Goal: Task Accomplishment & Management: Use online tool/utility

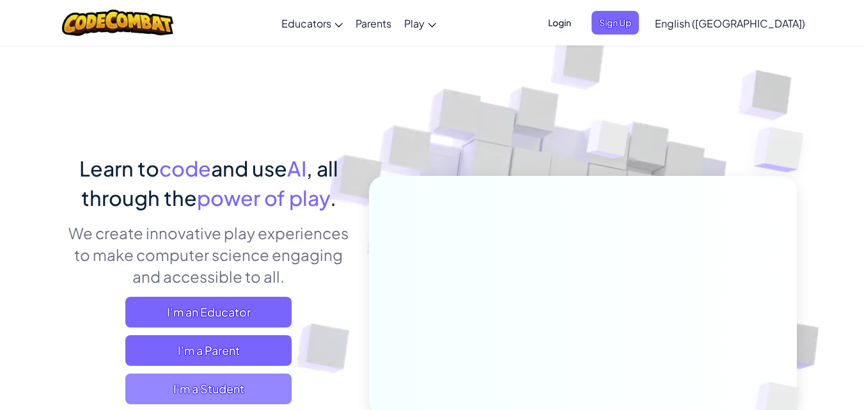
click at [226, 383] on span "I'm a Student" at bounding box center [208, 389] width 166 height 31
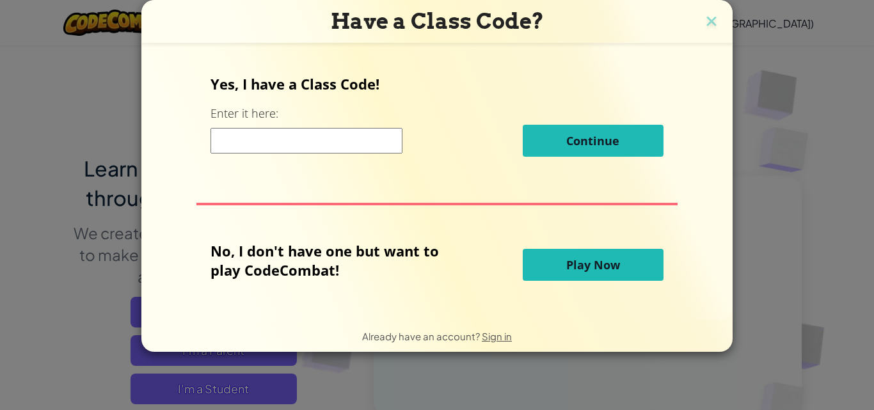
click at [322, 148] on input at bounding box center [306, 141] width 192 height 26
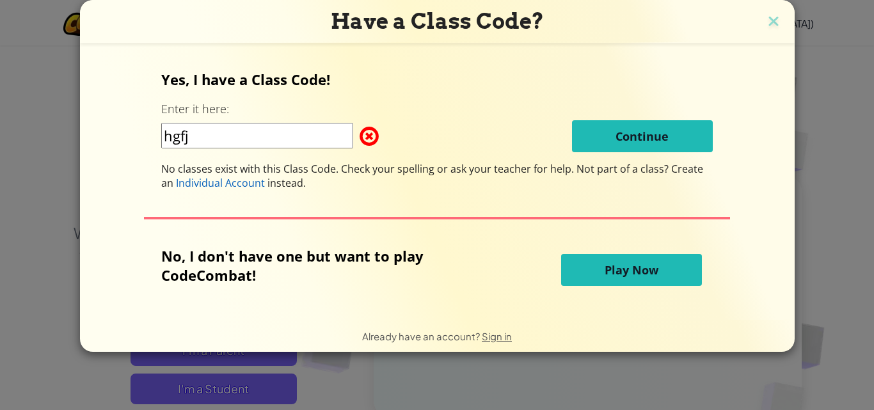
type input "hgfj"
click at [604, 265] on span "Play Now" at bounding box center [631, 269] width 54 height 15
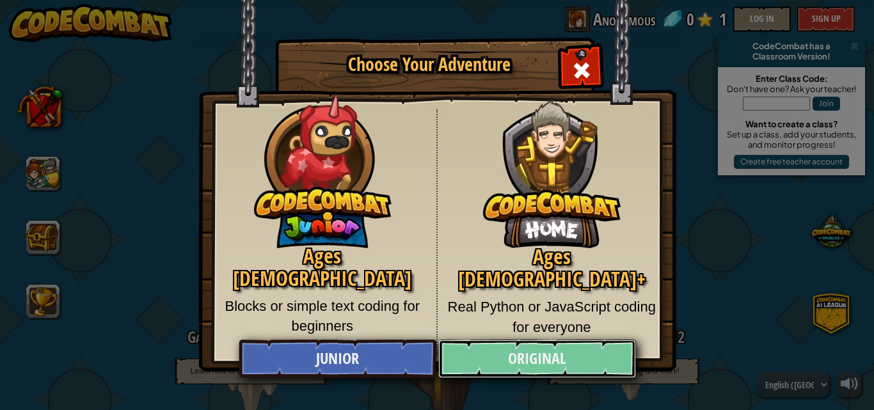
click at [544, 365] on link "Original" at bounding box center [536, 359] width 197 height 38
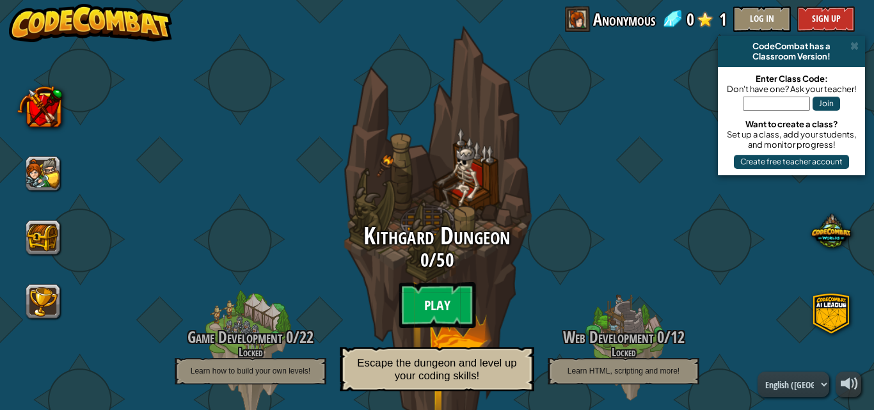
click at [438, 313] on btn "Play" at bounding box center [437, 305] width 77 height 46
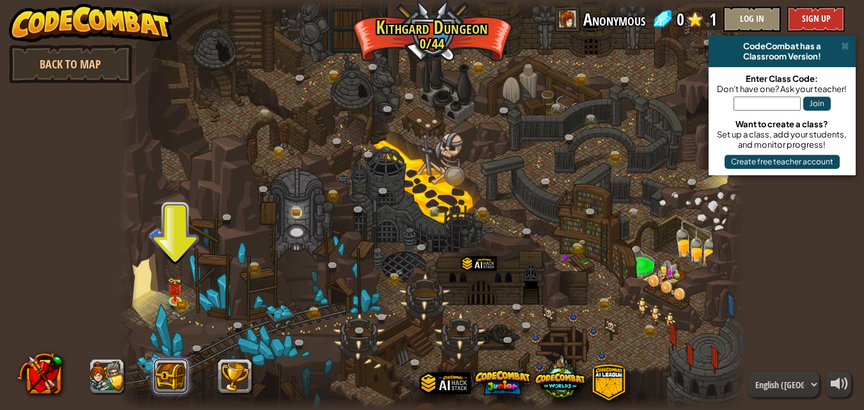
click at [172, 368] on button at bounding box center [171, 376] width 35 height 35
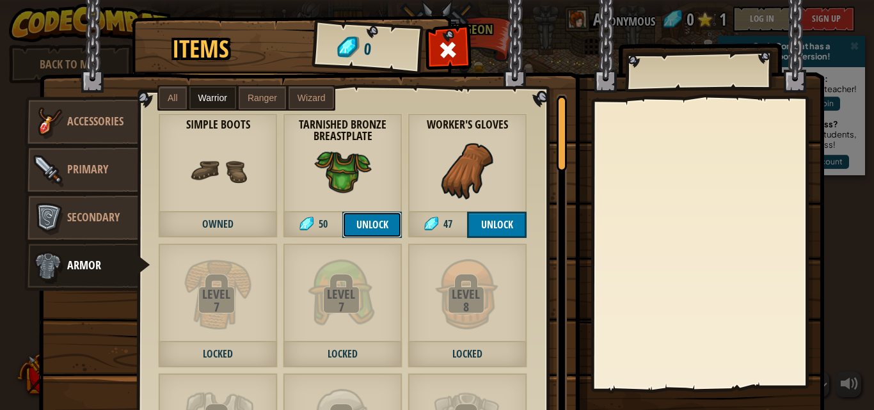
click at [358, 224] on button "Unlock" at bounding box center [371, 225] width 59 height 26
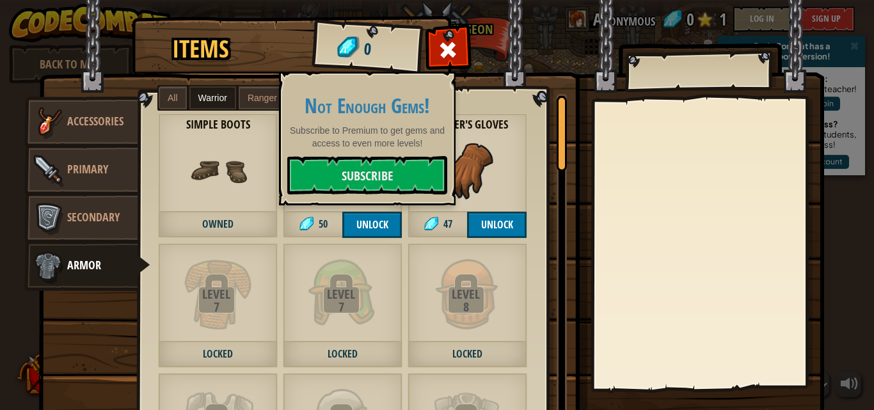
click at [475, 104] on div "Leather Chainmail Coif 53 Ranger Leather Chainmail Tunic 87 Ranger Simple Boots…" at bounding box center [358, 256] width 438 height 324
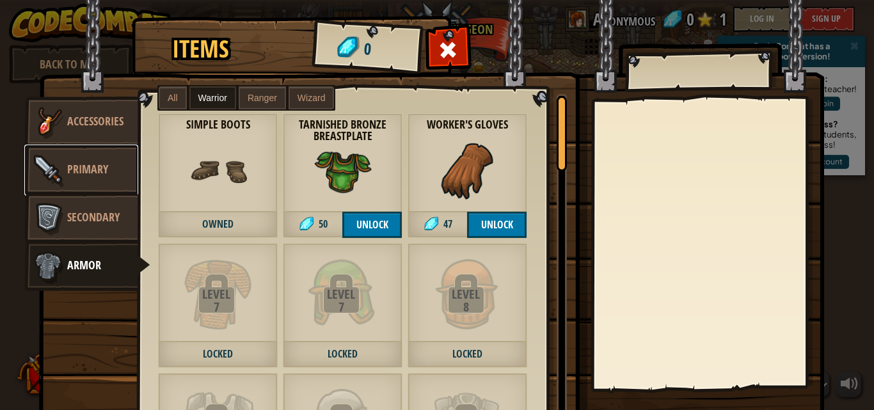
click at [84, 163] on span "Primary" at bounding box center [87, 169] width 41 height 16
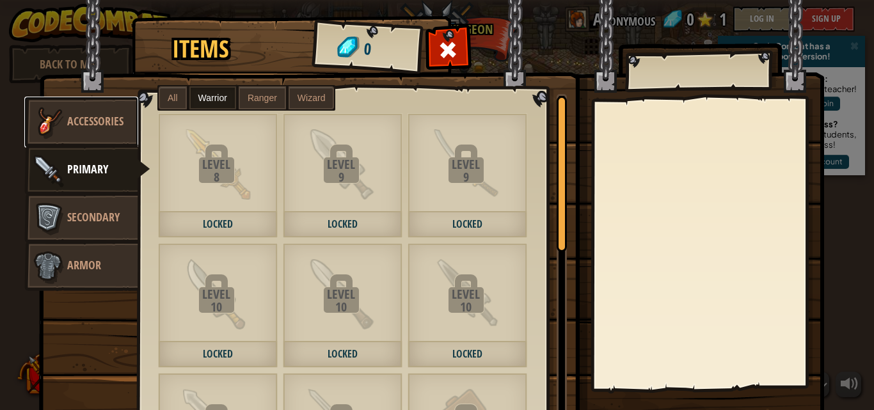
click at [74, 132] on link "Accessories" at bounding box center [81, 122] width 114 height 51
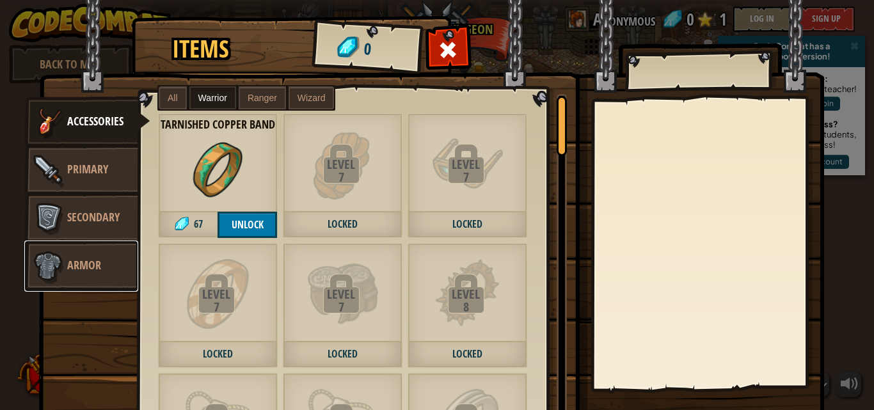
click at [100, 264] on link "Armor" at bounding box center [81, 266] width 114 height 51
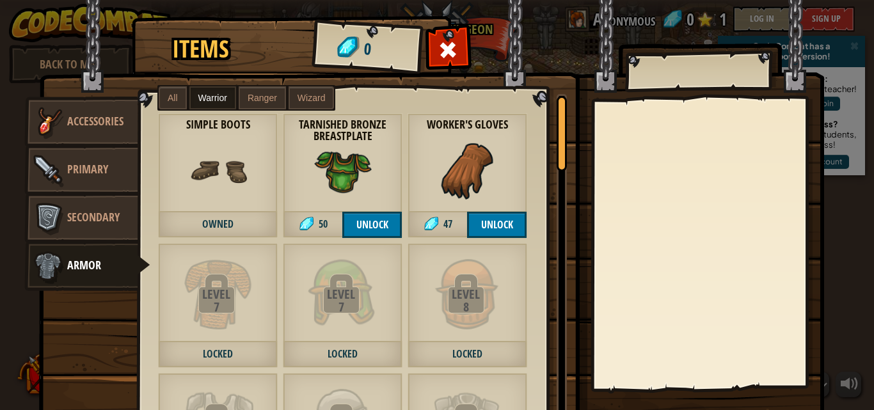
click at [93, 65] on img at bounding box center [431, 208] width 785 height 464
click at [99, 69] on img at bounding box center [431, 208] width 785 height 464
click at [168, 96] on span "All" at bounding box center [173, 98] width 10 height 10
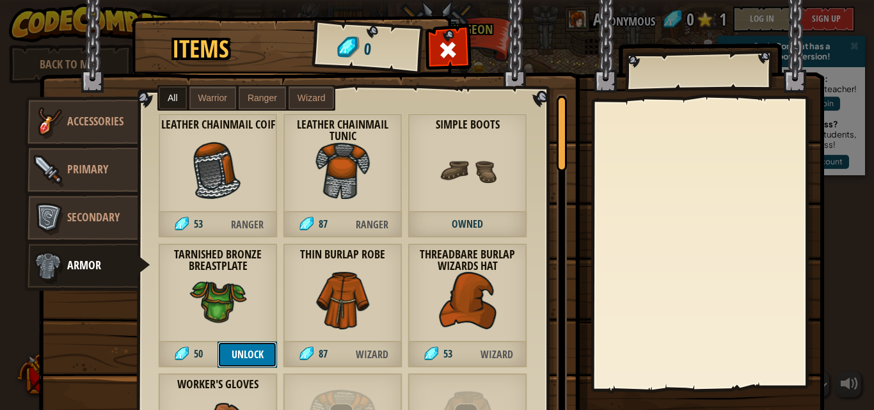
click at [246, 351] on button "Unlock" at bounding box center [246, 355] width 59 height 26
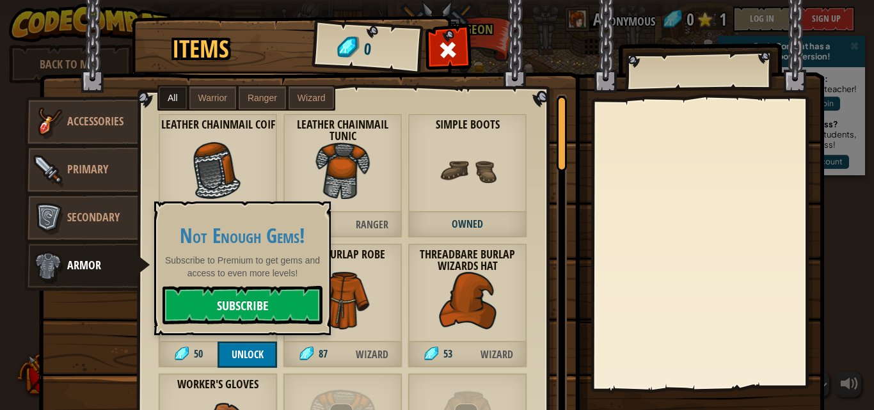
click at [242, 306] on link "Subscribe" at bounding box center [242, 305] width 160 height 38
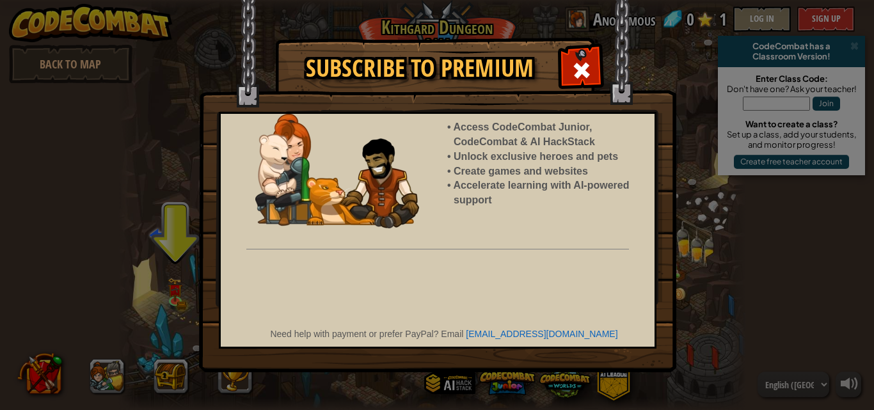
click at [93, 240] on div "Subscribe to Premium Access CodeCombat Junior, CodeCombat & AI HackStack Unlock…" at bounding box center [437, 205] width 874 height 410
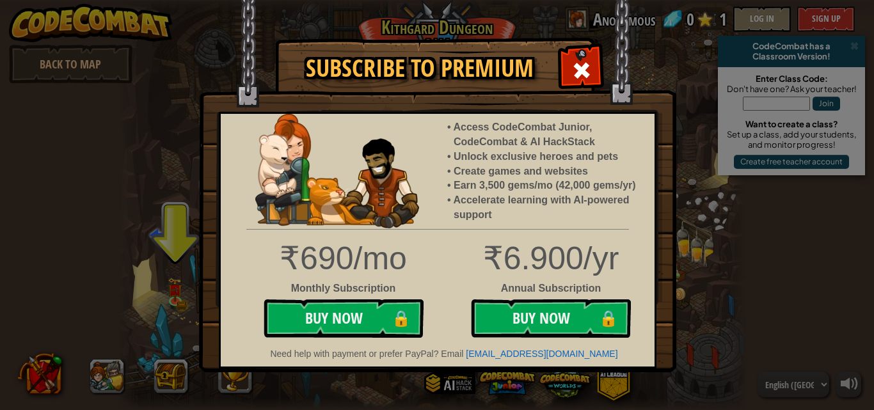
click at [130, 249] on div "Subscribe to Premium Access CodeCombat Junior, CodeCombat & AI HackStack Unlock…" at bounding box center [437, 205] width 874 height 410
click at [576, 66] on span at bounding box center [581, 70] width 20 height 20
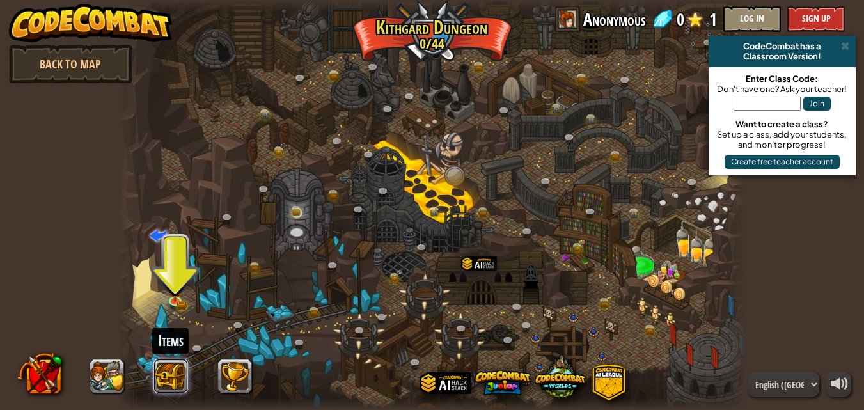
click at [173, 381] on button at bounding box center [171, 376] width 35 height 35
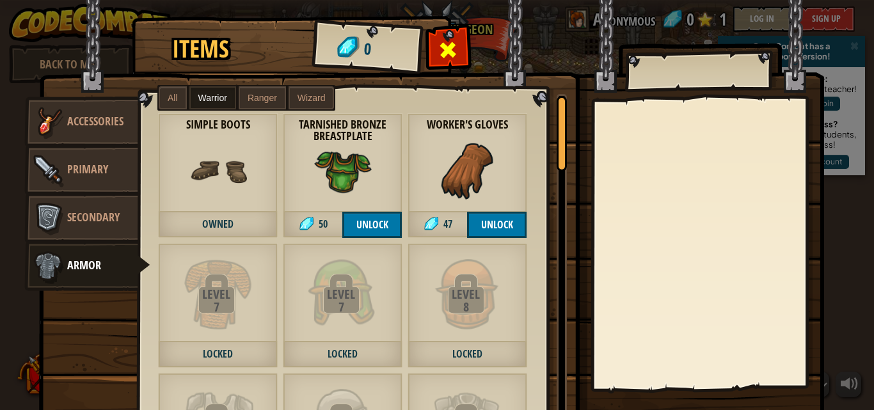
click at [438, 51] on span at bounding box center [448, 50] width 20 height 20
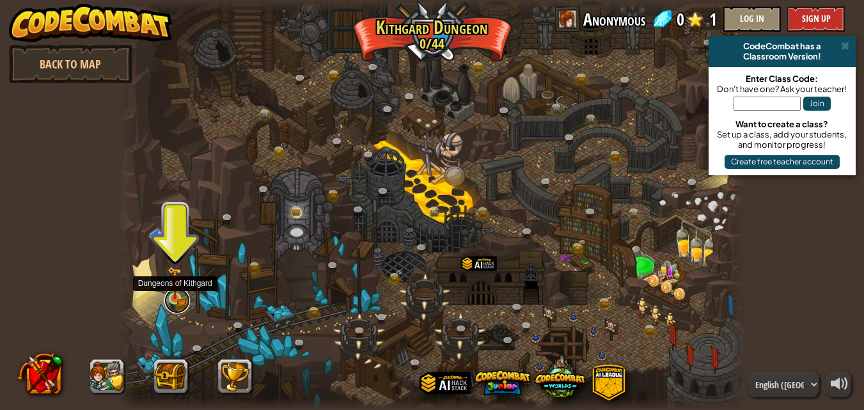
click at [177, 303] on link at bounding box center [177, 301] width 26 height 26
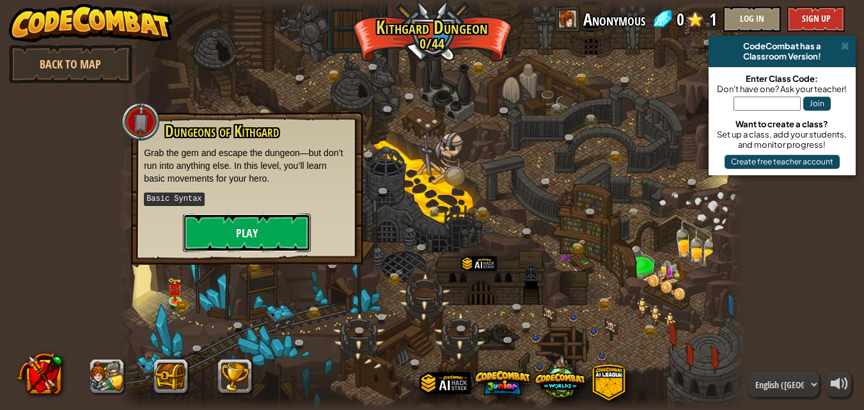
click at [226, 237] on button "Play" at bounding box center [247, 233] width 128 height 38
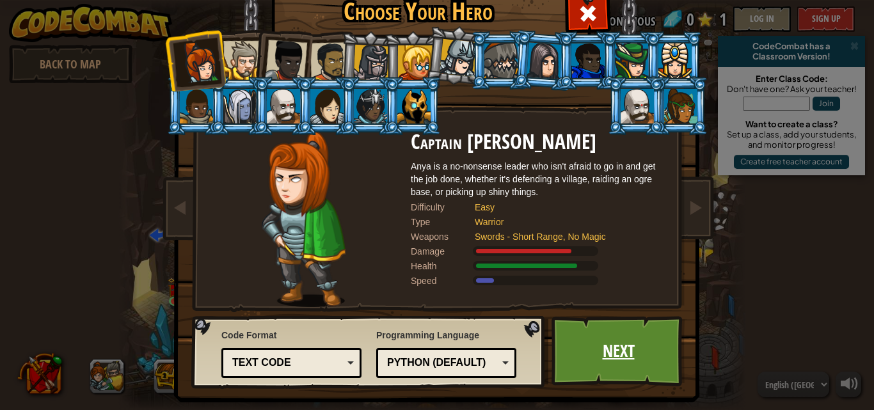
click at [629, 346] on link "Next" at bounding box center [618, 351] width 134 height 70
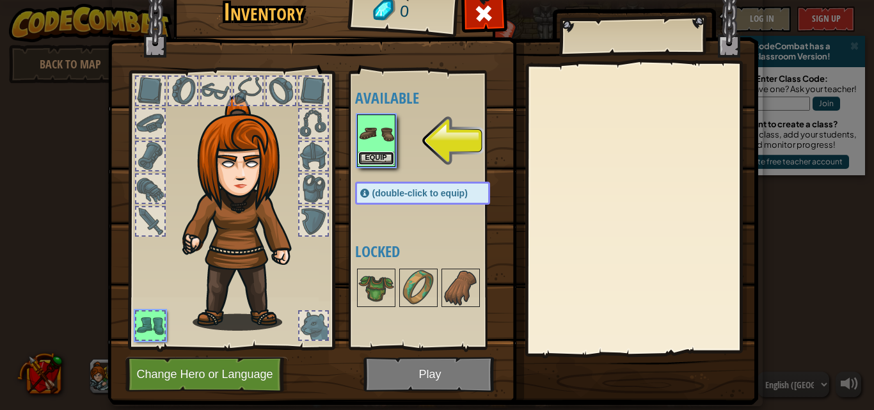
click at [365, 154] on button "Equip" at bounding box center [376, 158] width 36 height 13
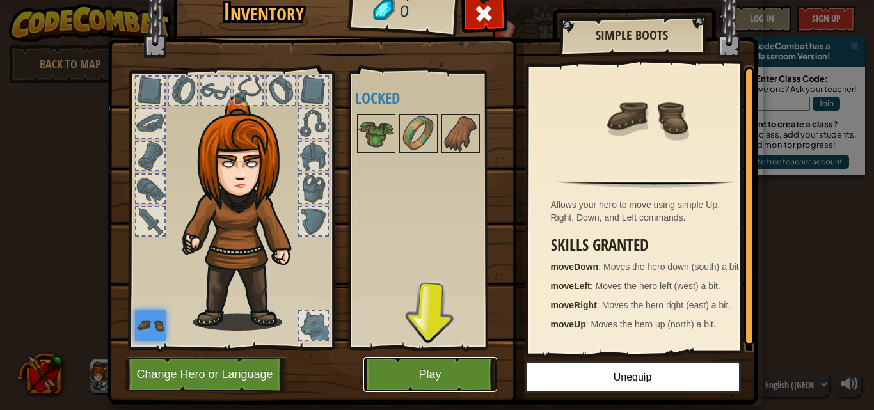
click at [420, 363] on button "Play" at bounding box center [430, 374] width 134 height 35
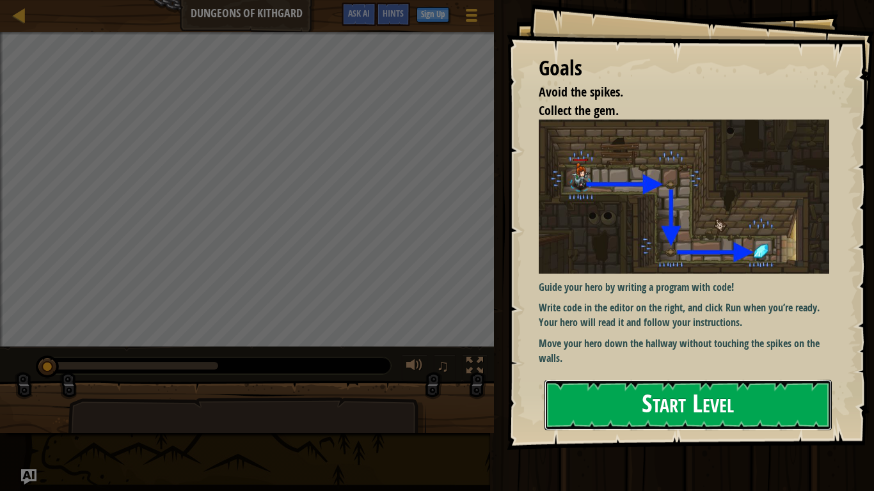
click at [658, 409] on button "Start Level" at bounding box center [687, 405] width 287 height 51
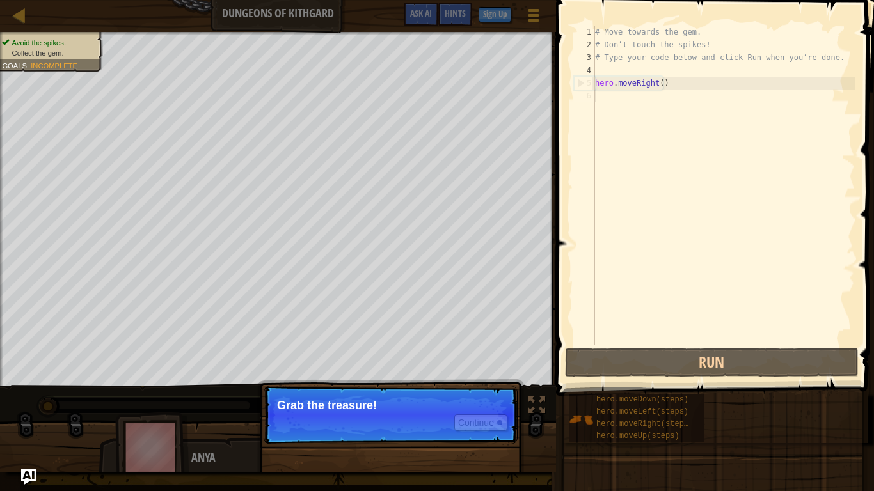
click at [353, 406] on p "Grab the treasure!" at bounding box center [390, 405] width 227 height 13
click at [367, 409] on p "Continue Grab the treasure!" at bounding box center [391, 415] width 254 height 59
click at [483, 409] on button "Continue" at bounding box center [480, 423] width 53 height 17
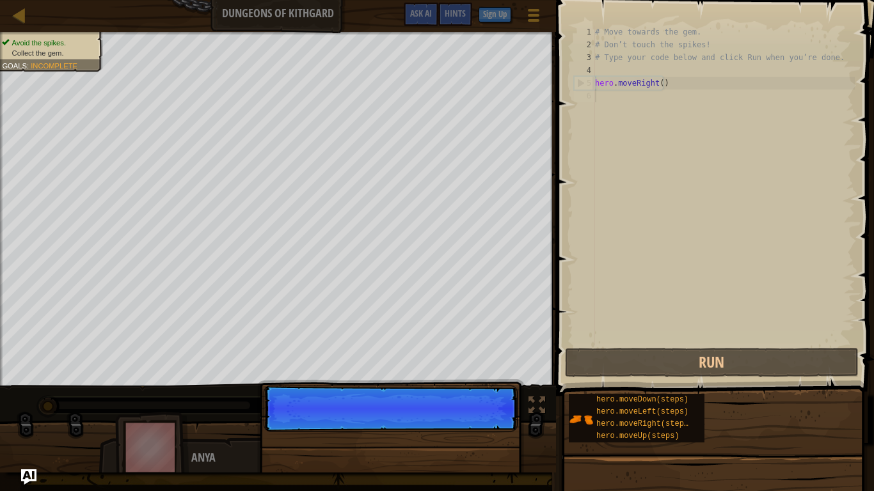
click at [483, 409] on p "Continue" at bounding box center [391, 409] width 254 height 46
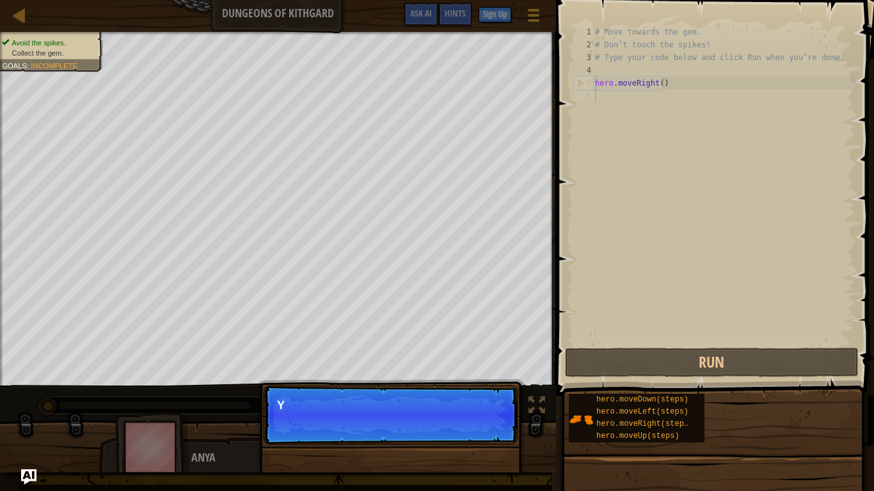
scroll to position [6, 0]
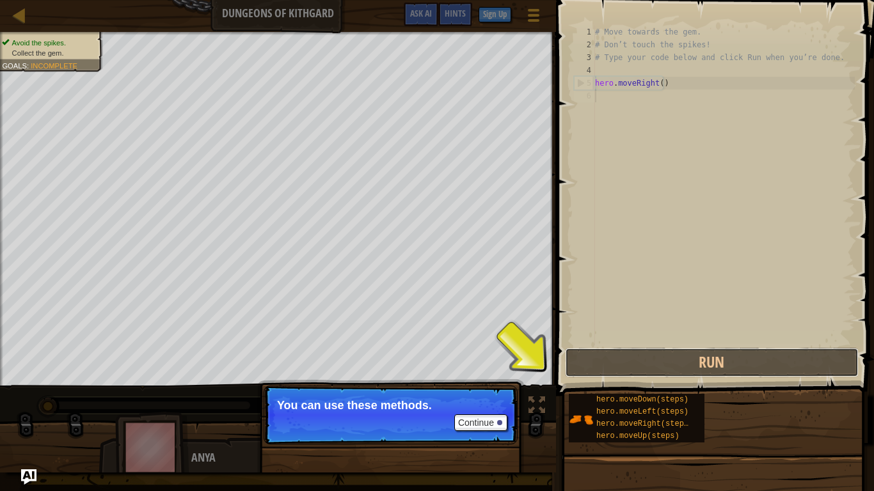
click at [649, 359] on button "Run" at bounding box center [712, 362] width 294 height 29
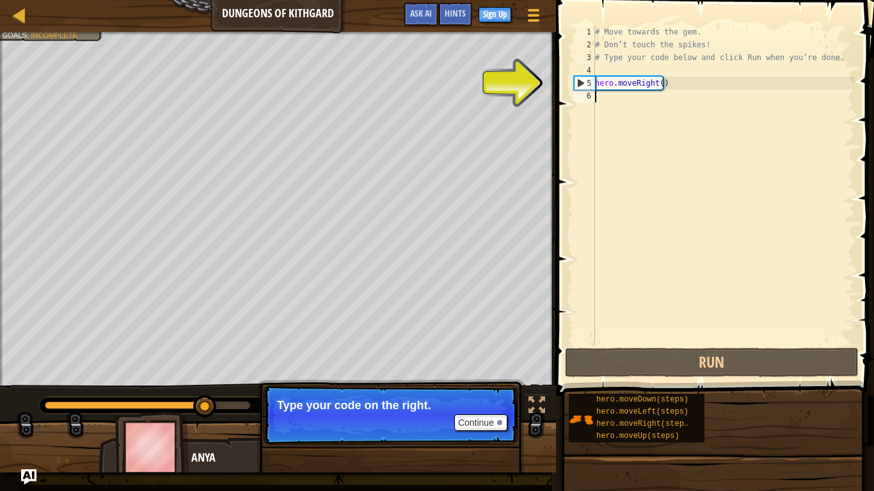
click at [652, 91] on div "# Move towards the gem. # Don’t touch the spikes! # Type your code below and cl…" at bounding box center [723, 198] width 262 height 345
click at [659, 88] on div "# Move towards the gem. # Don’t touch the spikes! # Type your code below and cl…" at bounding box center [723, 198] width 262 height 345
type textarea "hero.moveRight()"
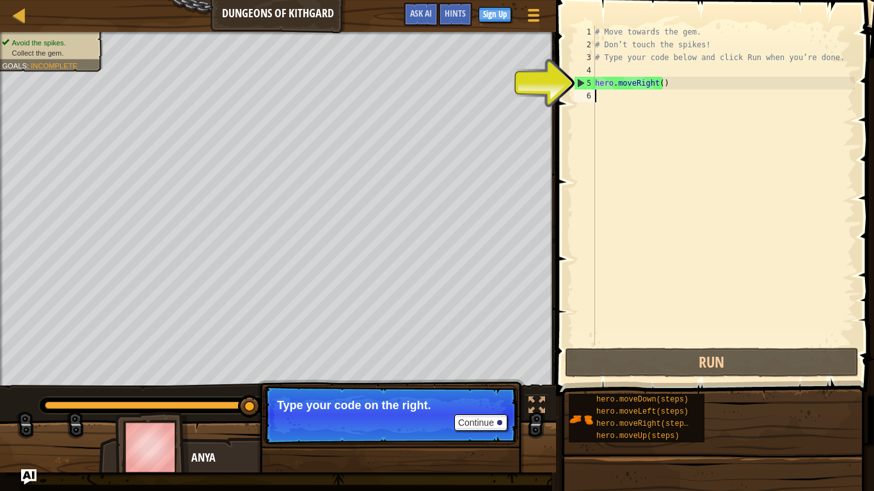
type textarea "m"
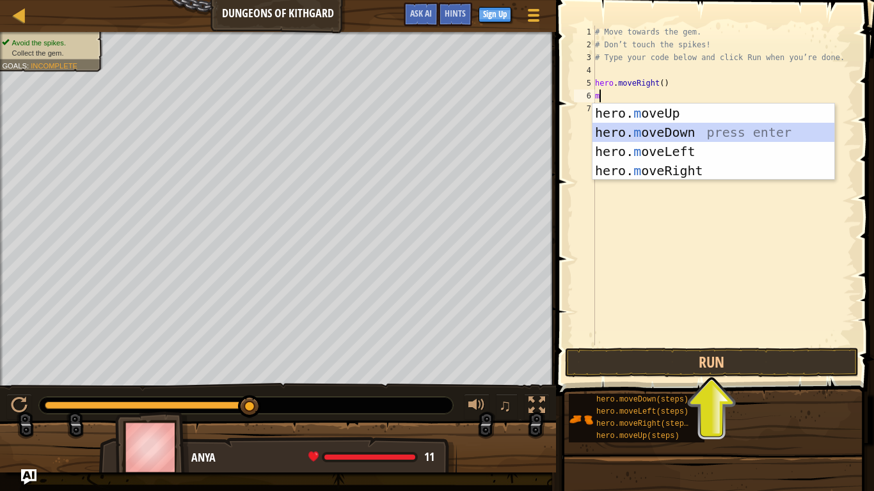
click at [719, 134] on div "hero. m oveUp press enter hero. m oveDown press enter hero. m oveLeft press ent…" at bounding box center [713, 161] width 242 height 115
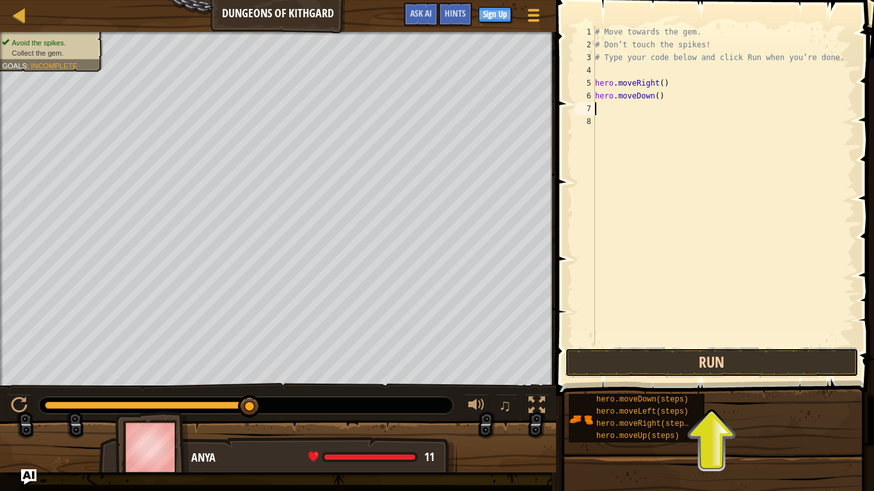
click at [711, 367] on button "Run" at bounding box center [712, 362] width 294 height 29
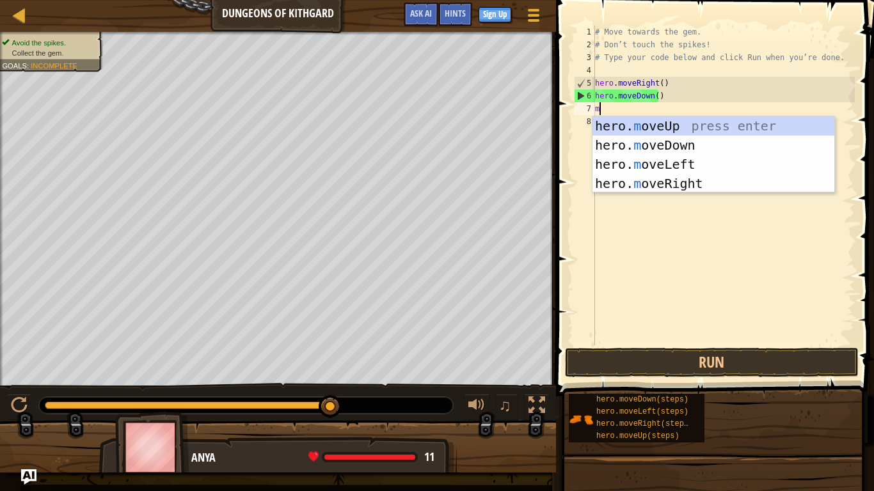
type textarea "mo"
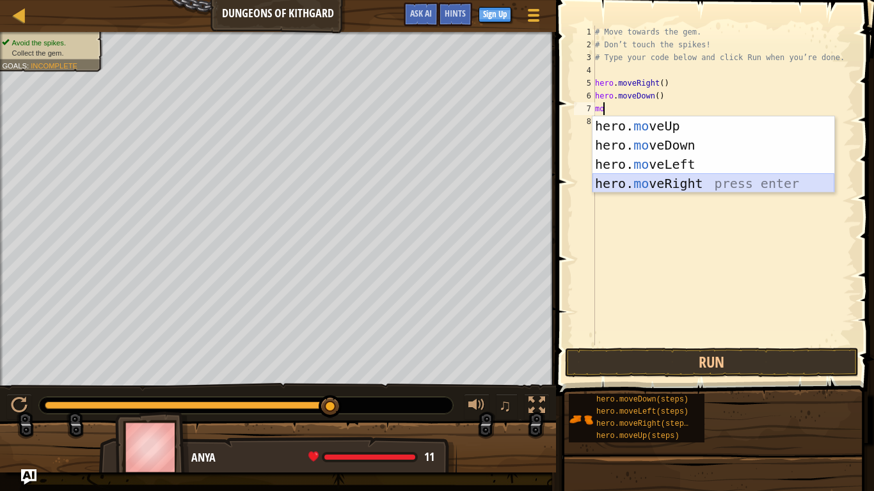
click at [693, 183] on div "hero. mo veUp press enter hero. mo veDown press enter hero. mo veLeft press ent…" at bounding box center [713, 173] width 242 height 115
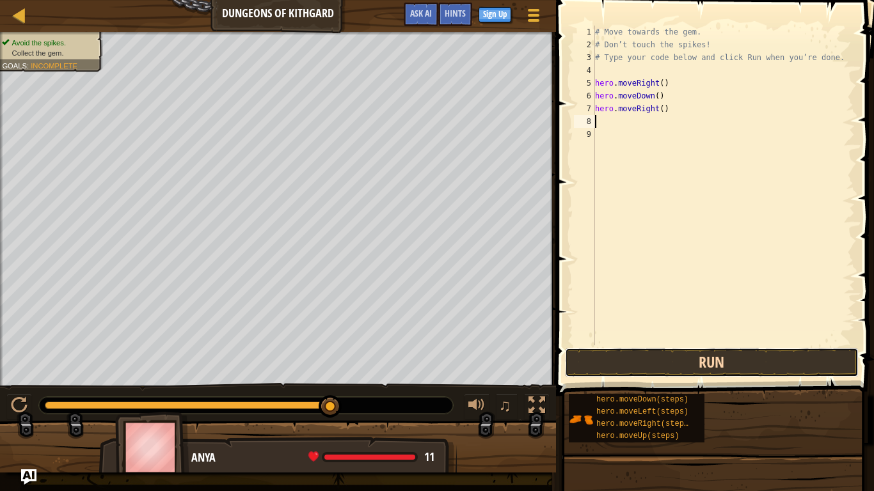
click at [768, 361] on button "Run" at bounding box center [712, 362] width 294 height 29
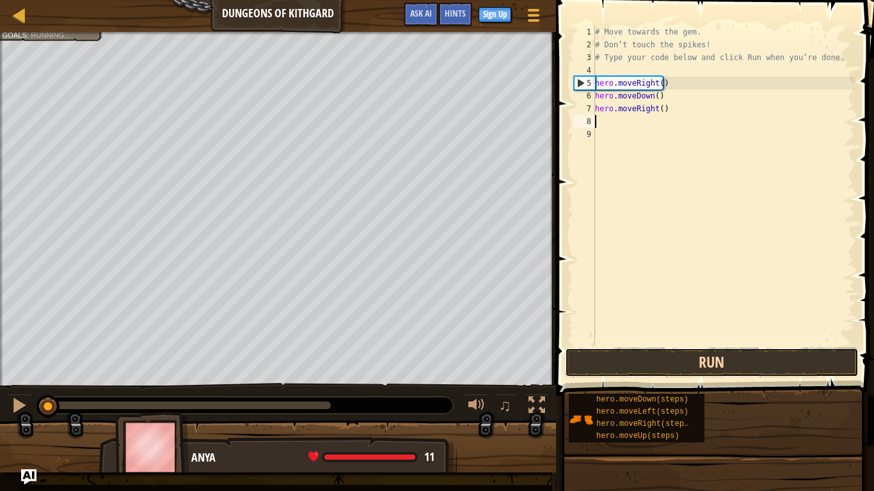
click at [768, 362] on button "Run" at bounding box center [712, 362] width 294 height 29
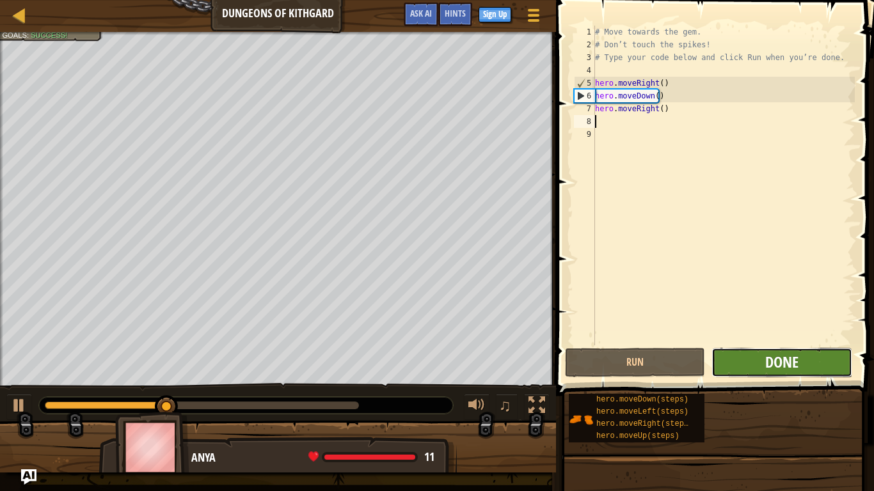
click at [784, 365] on span "Done" at bounding box center [781, 362] width 33 height 20
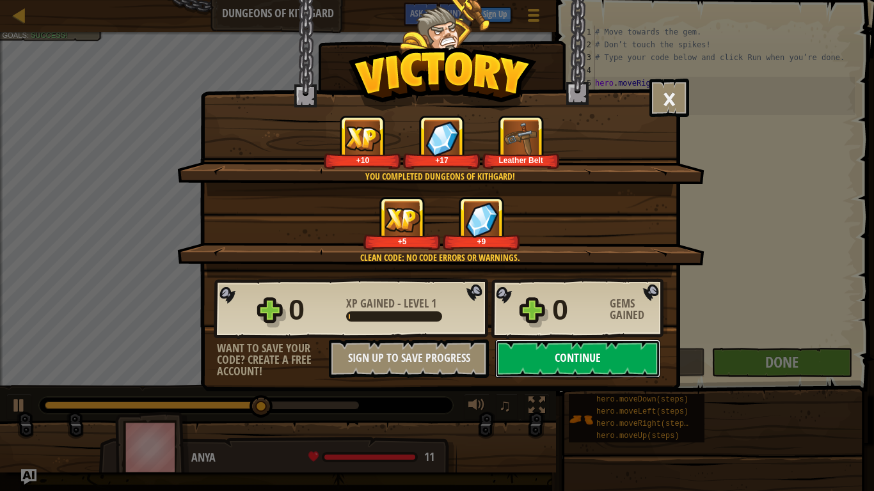
click at [622, 350] on button "Continue" at bounding box center [577, 359] width 165 height 38
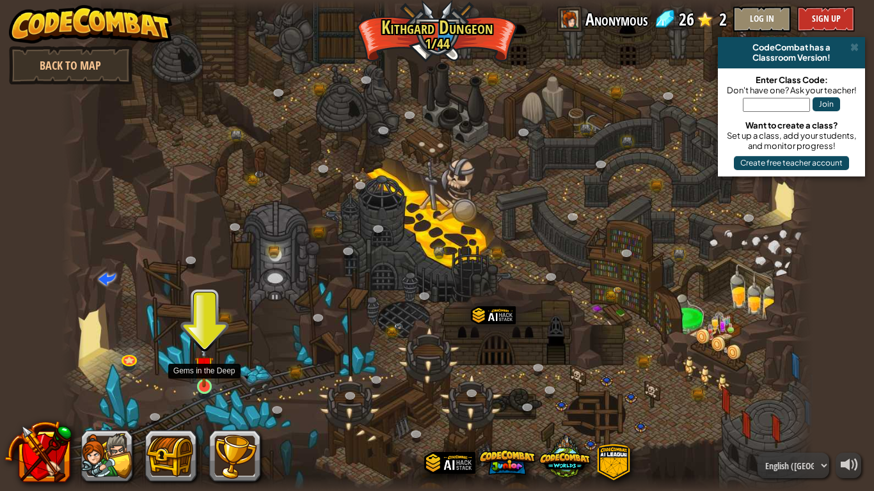
click at [209, 375] on img at bounding box center [203, 365] width 19 height 43
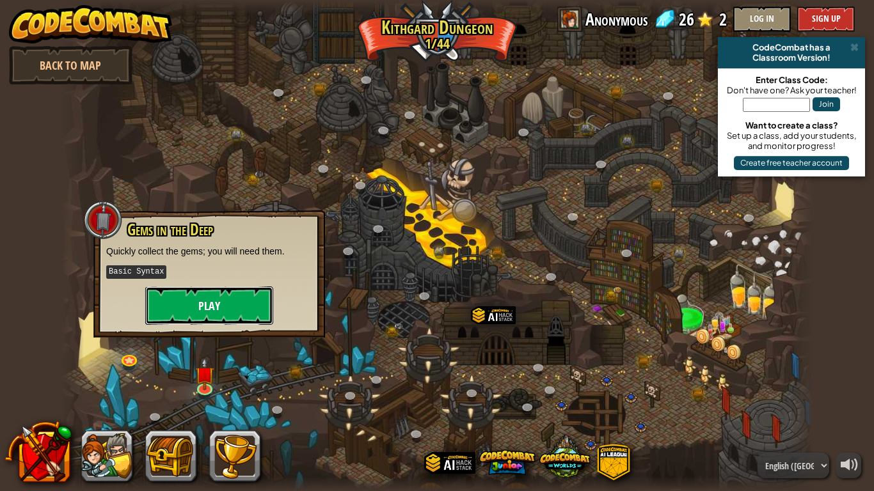
click at [212, 322] on button "Play" at bounding box center [209, 306] width 128 height 38
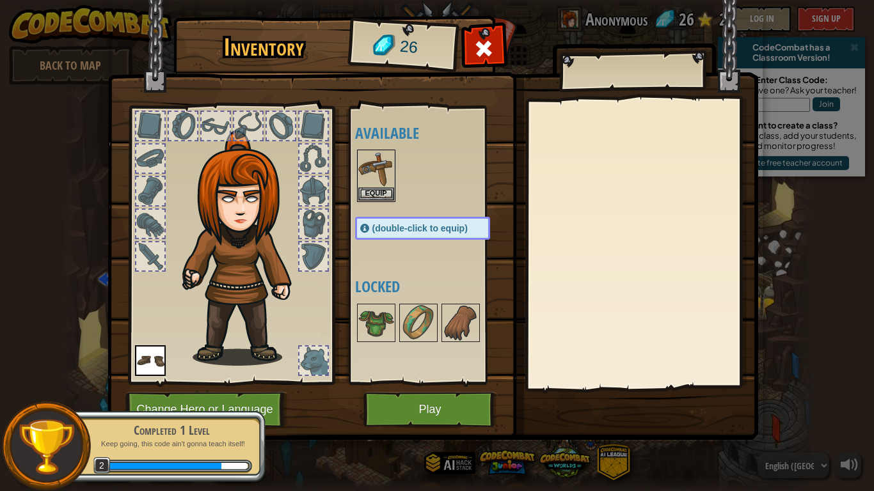
click at [214, 404] on div "Completed 1 Level Keep going, this code ain't gonna teach itself! 2" at bounding box center [164, 447] width 201 height 90
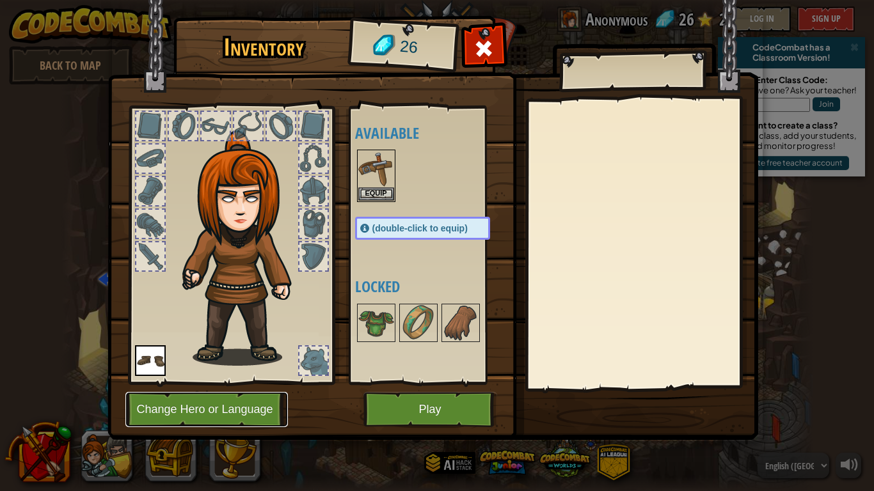
click at [256, 407] on button "Change Hero or Language" at bounding box center [206, 409] width 162 height 35
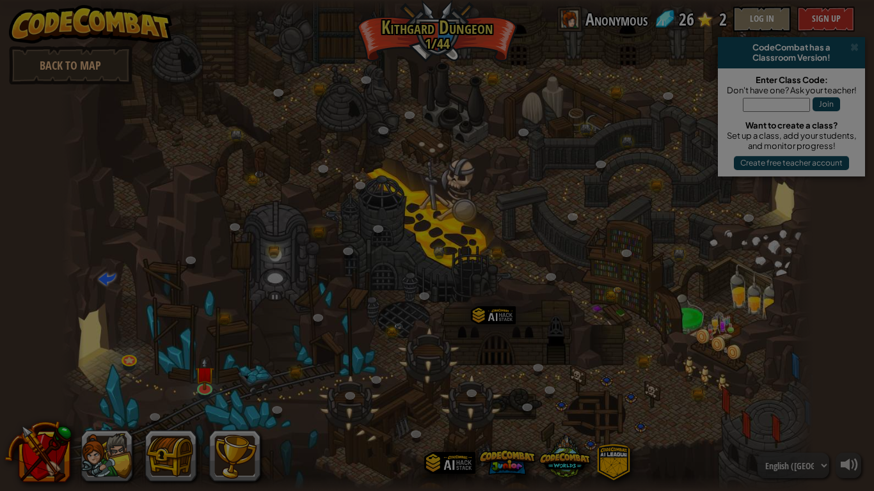
click at [235, 1] on body "powered by Back to Map CodeCombat has a Classroom Version! Enter Class Code: Do…" at bounding box center [437, 0] width 874 height 1
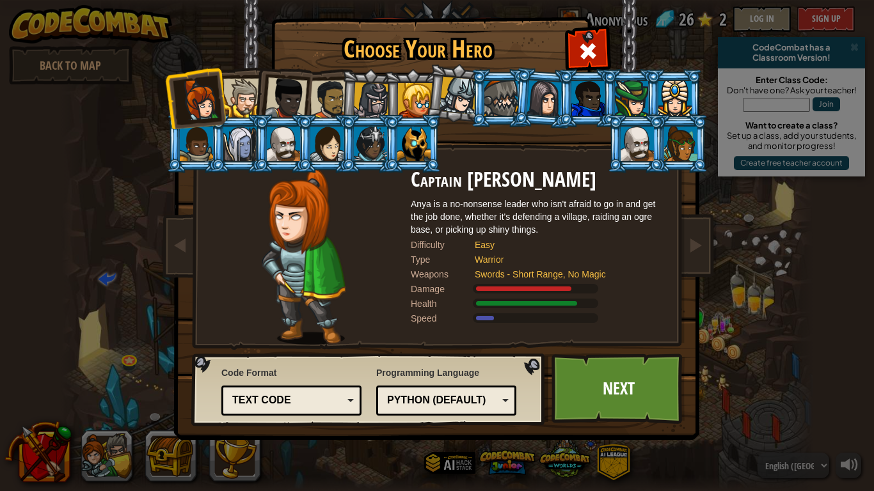
click at [283, 145] on div at bounding box center [283, 144] width 33 height 35
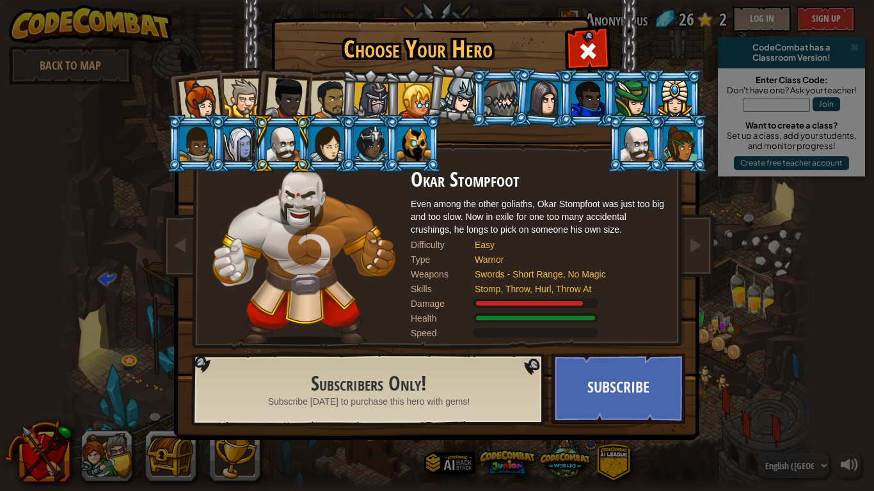
click at [375, 105] on div at bounding box center [371, 101] width 36 height 36
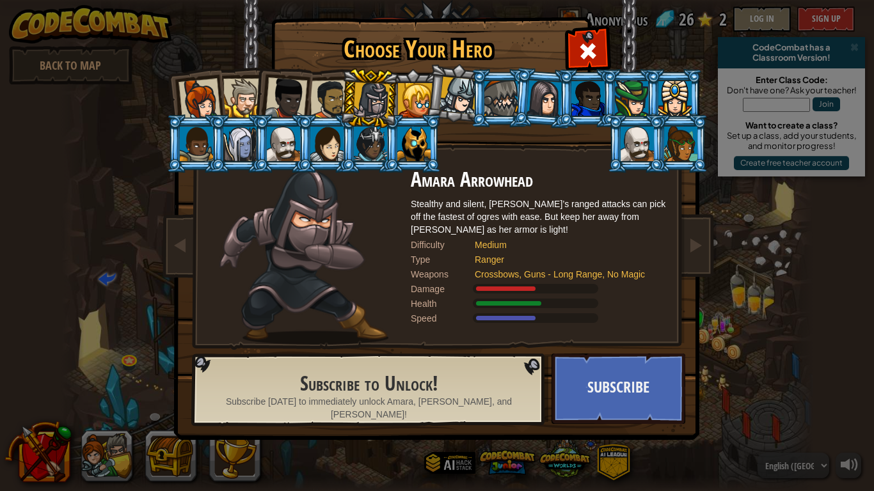
click at [244, 100] on div at bounding box center [242, 98] width 39 height 39
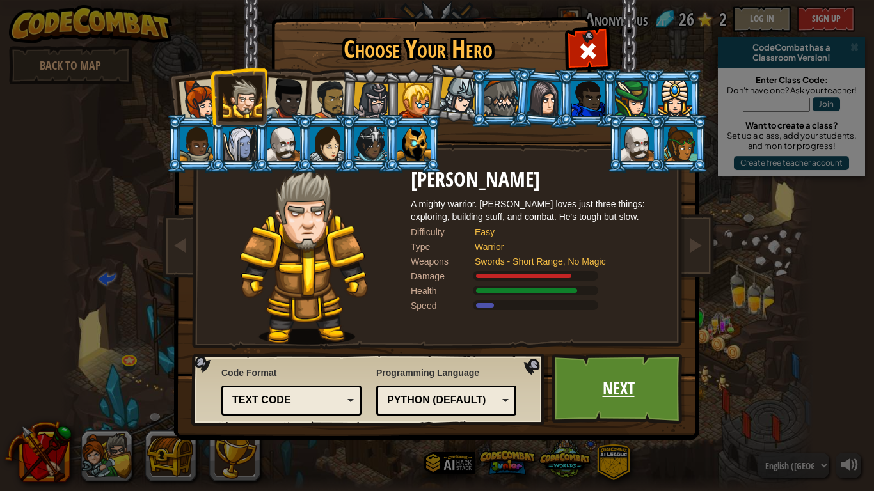
click at [565, 358] on link "Next" at bounding box center [618, 389] width 134 height 70
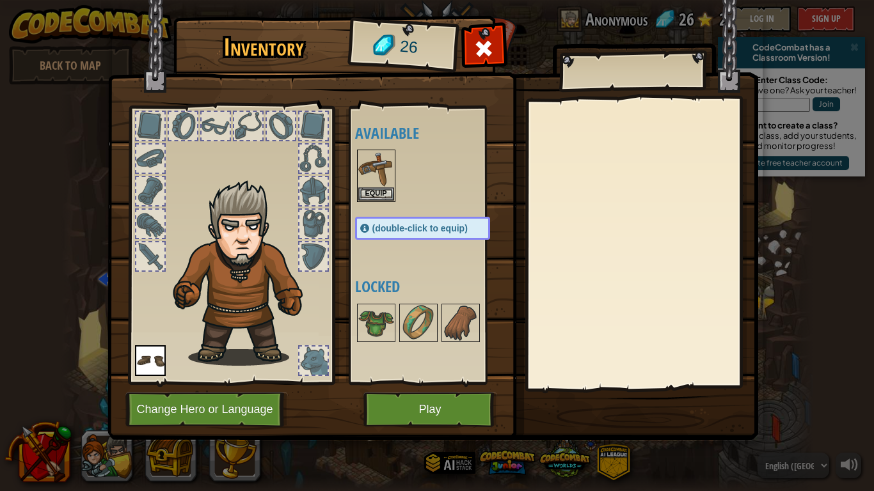
click at [580, 365] on div at bounding box center [641, 243] width 226 height 287
click at [368, 189] on button "Equip" at bounding box center [376, 193] width 36 height 13
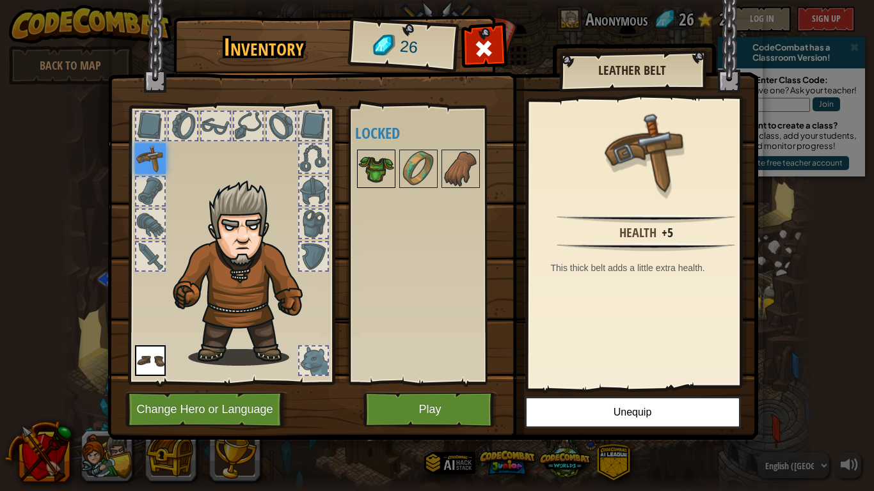
click at [366, 181] on img at bounding box center [376, 169] width 36 height 36
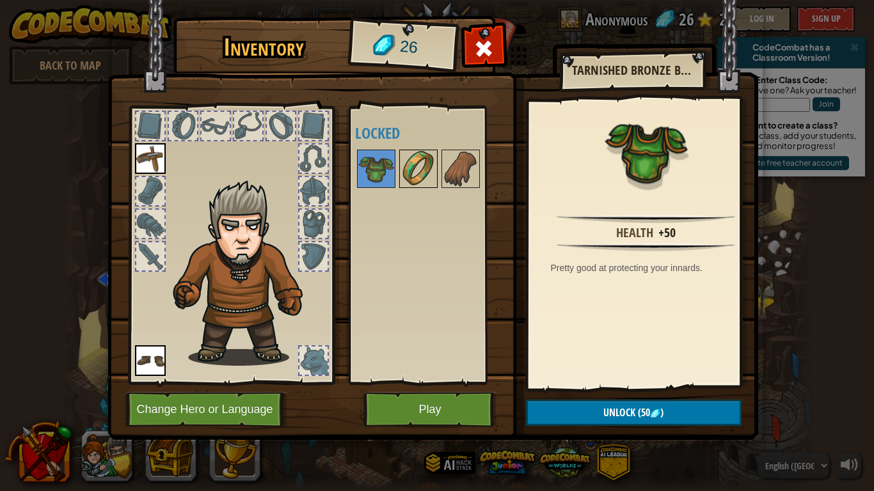
click at [427, 178] on img at bounding box center [418, 169] width 36 height 36
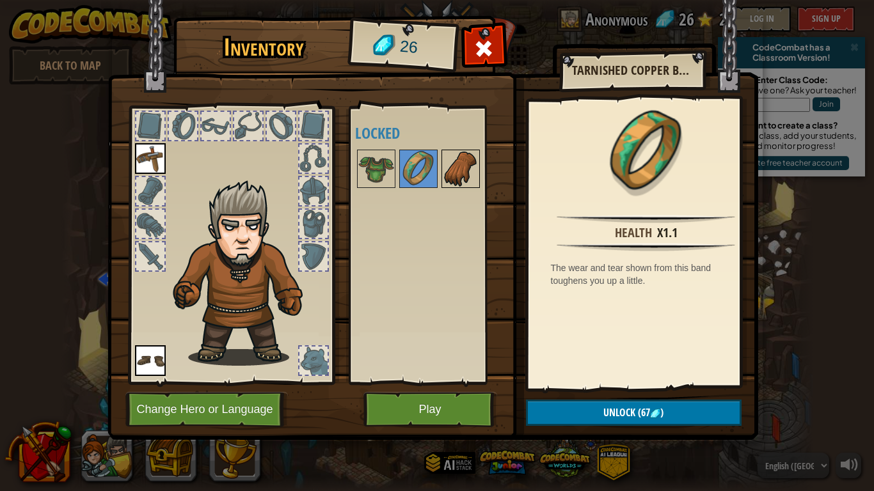
click at [448, 172] on img at bounding box center [461, 169] width 36 height 36
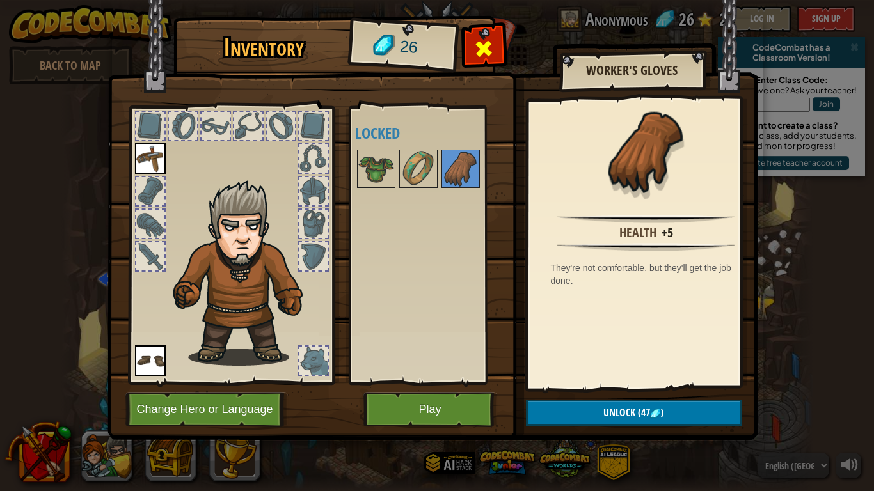
click at [485, 61] on div at bounding box center [484, 52] width 40 height 40
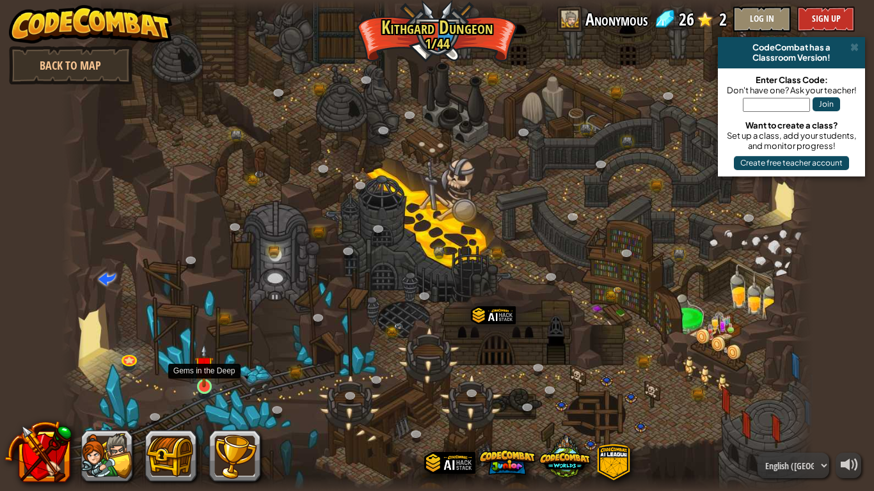
click at [203, 388] on img at bounding box center [203, 365] width 19 height 43
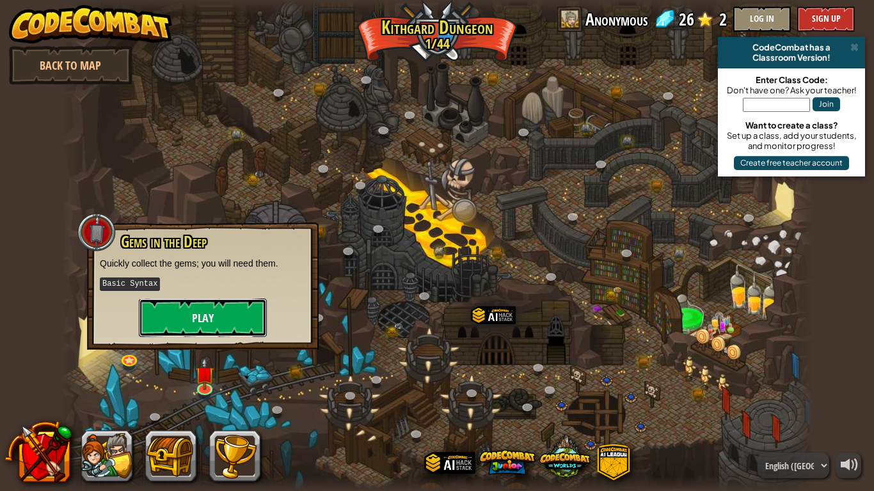
click at [216, 323] on button "Play" at bounding box center [203, 318] width 128 height 38
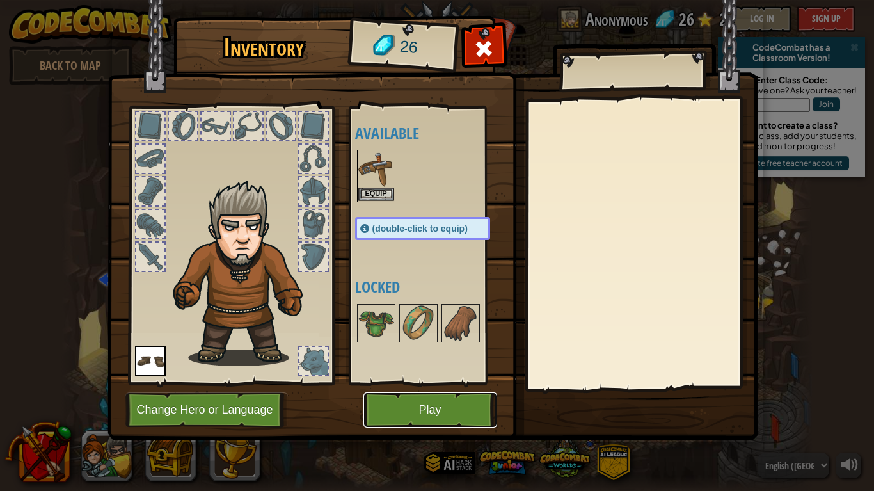
click at [473, 409] on button "Play" at bounding box center [430, 409] width 134 height 35
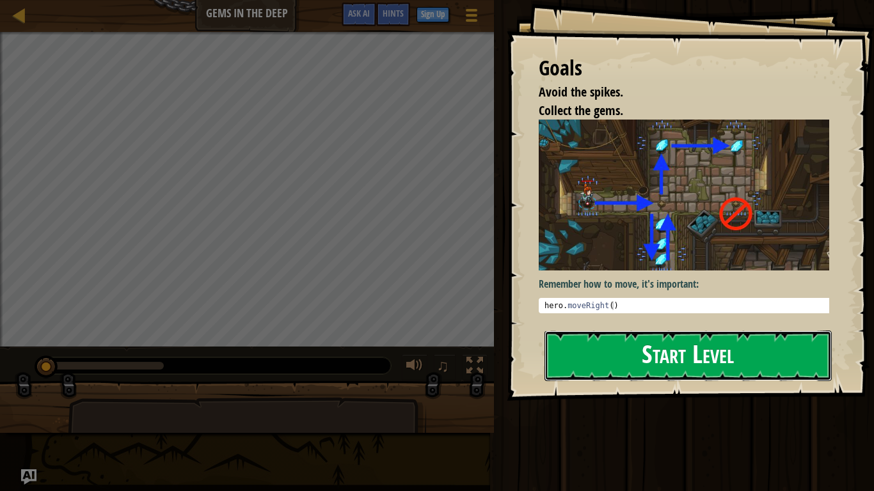
click at [583, 366] on button "Start Level" at bounding box center [687, 356] width 287 height 51
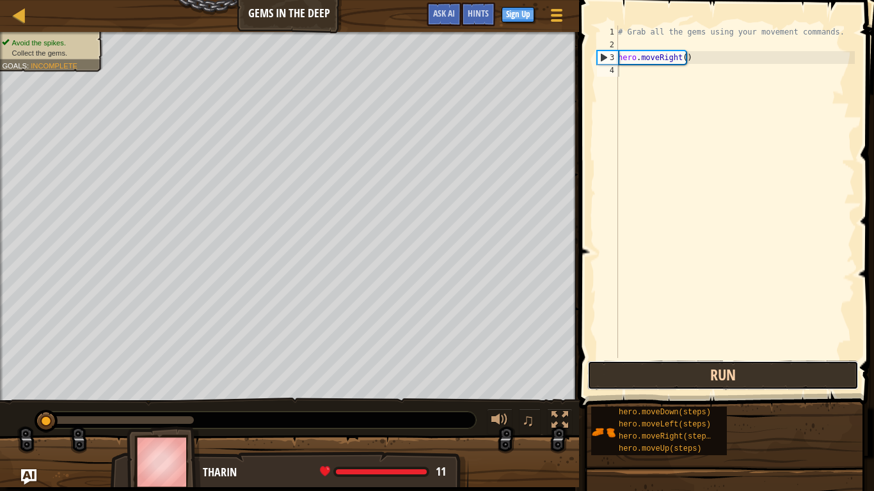
click at [762, 387] on button "Run" at bounding box center [722, 375] width 271 height 29
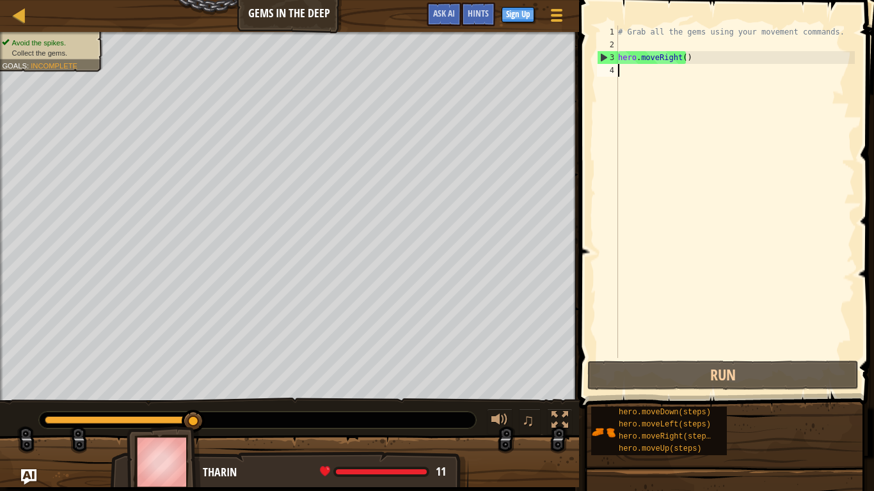
click at [659, 71] on div "# Grab all the gems using your movement commands. hero . moveRight ( )" at bounding box center [734, 205] width 239 height 358
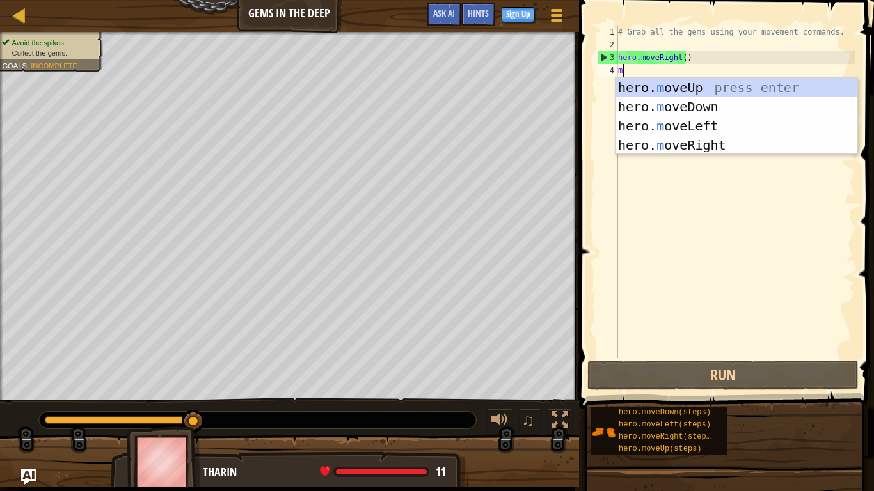
scroll to position [6, 0]
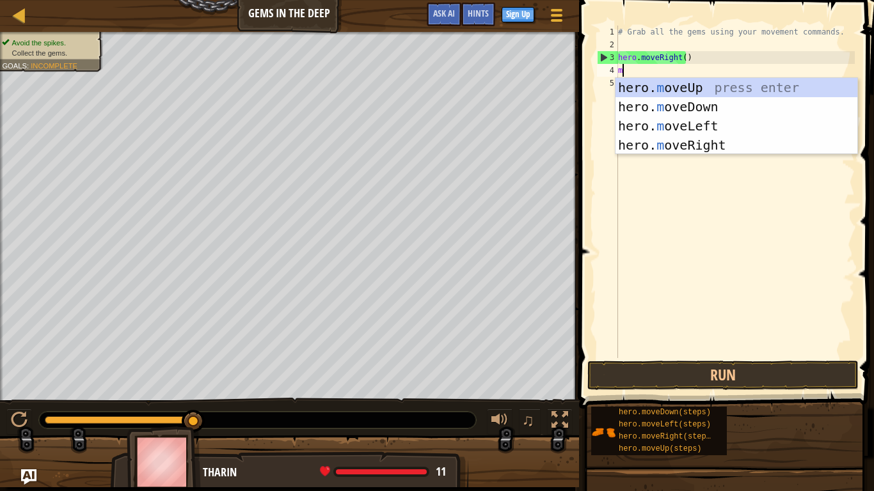
type textarea "mo"
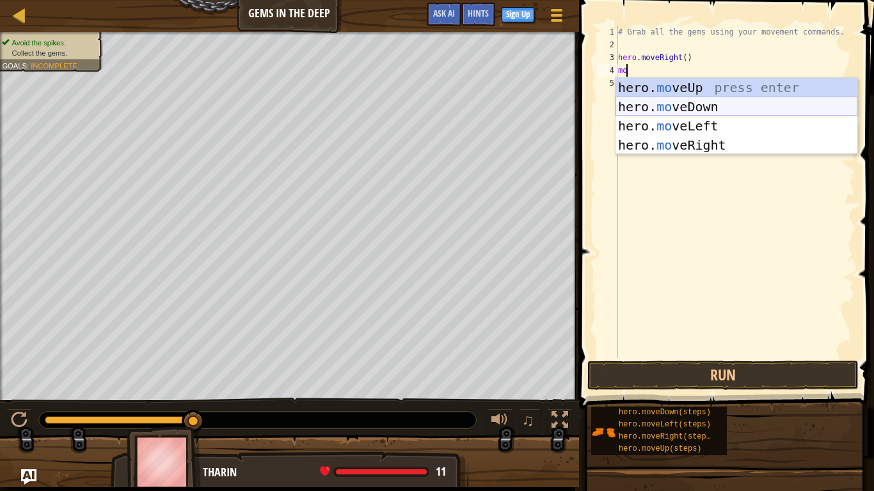
click at [716, 107] on div "hero. mo veUp press enter hero. mo veDown press enter hero. mo veLeft press ent…" at bounding box center [736, 135] width 242 height 115
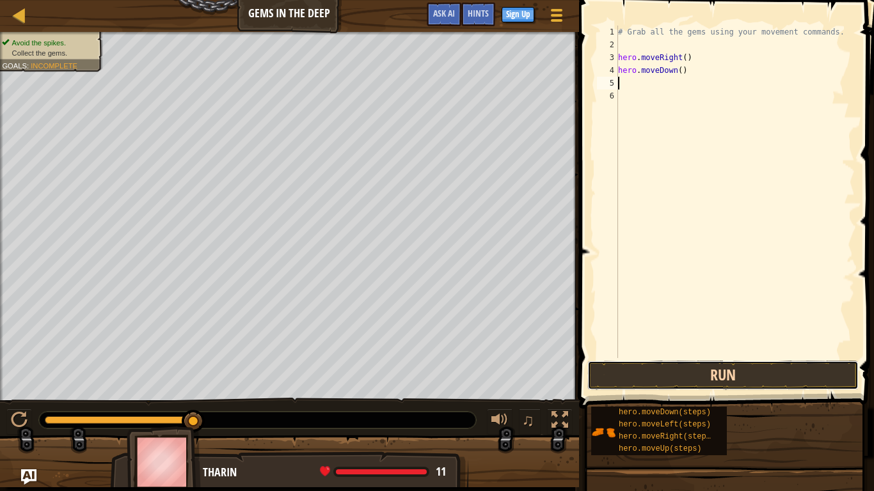
click at [748, 381] on button "Run" at bounding box center [722, 375] width 271 height 29
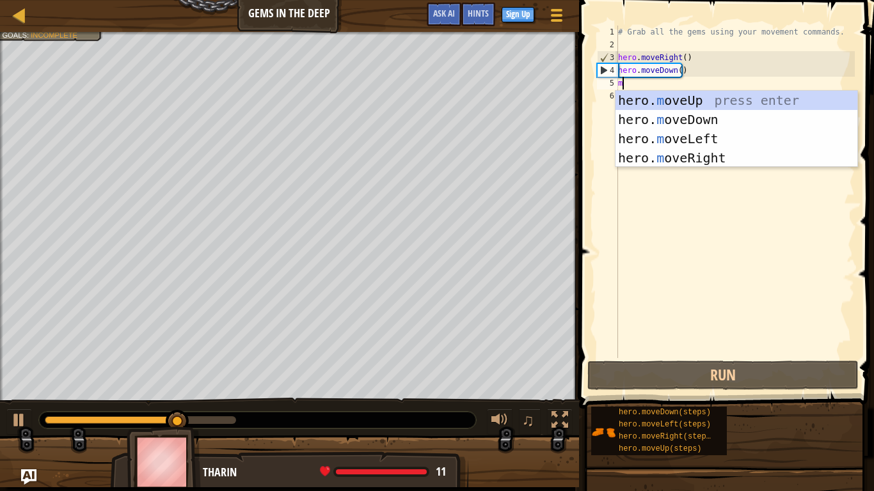
type textarea "mo"
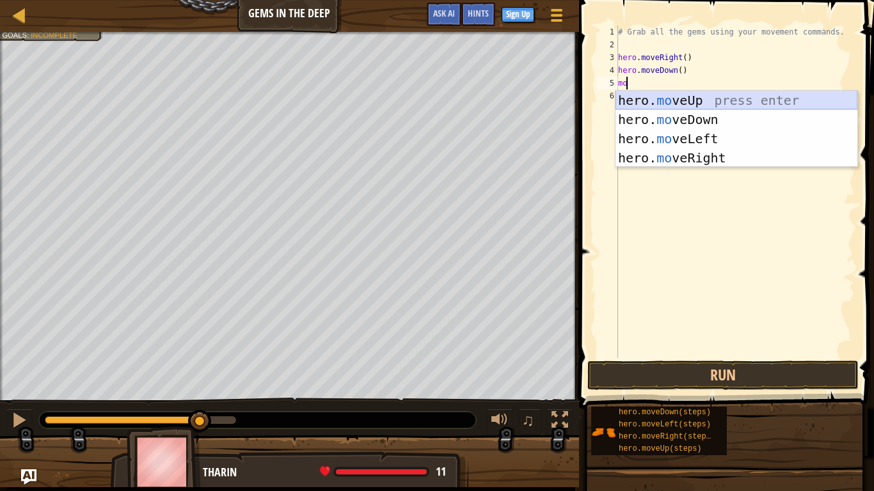
click at [715, 101] on div "hero. mo veUp press enter hero. mo veDown press enter hero. mo veLeft press ent…" at bounding box center [736, 148] width 242 height 115
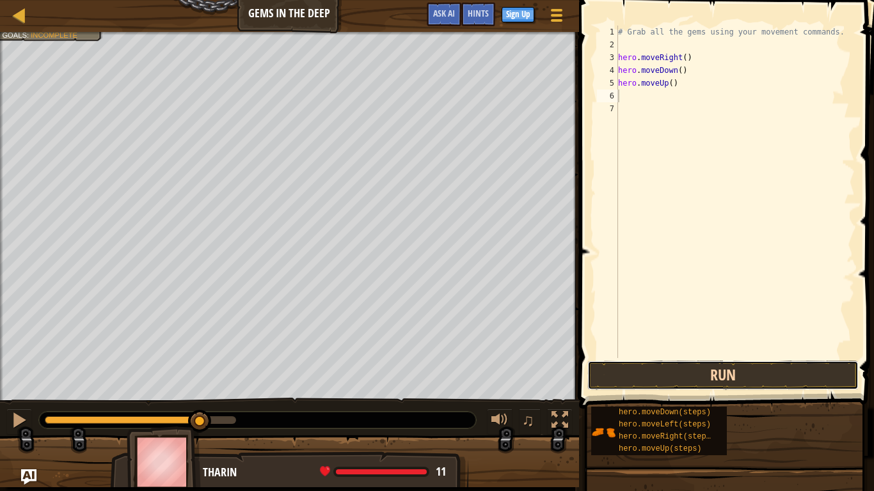
click at [802, 384] on button "Run" at bounding box center [722, 375] width 271 height 29
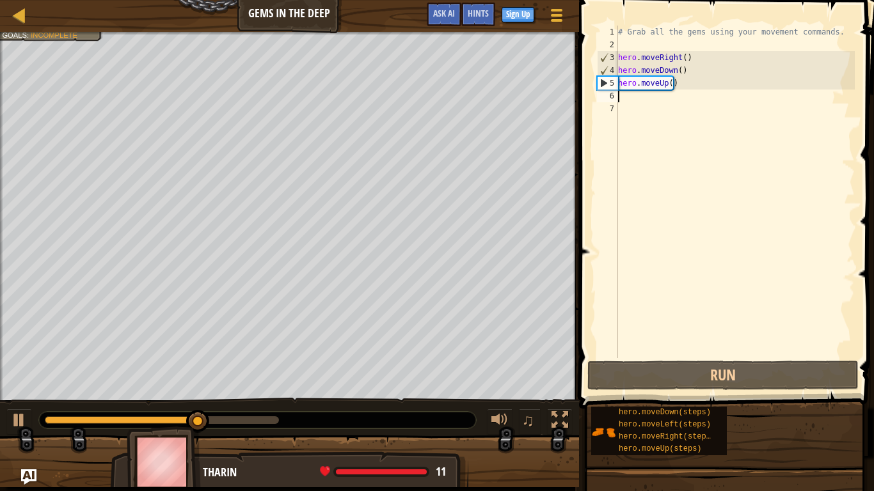
click at [659, 99] on div "# Grab all the gems using your movement commands. hero . moveRight ( ) hero . m…" at bounding box center [734, 205] width 239 height 358
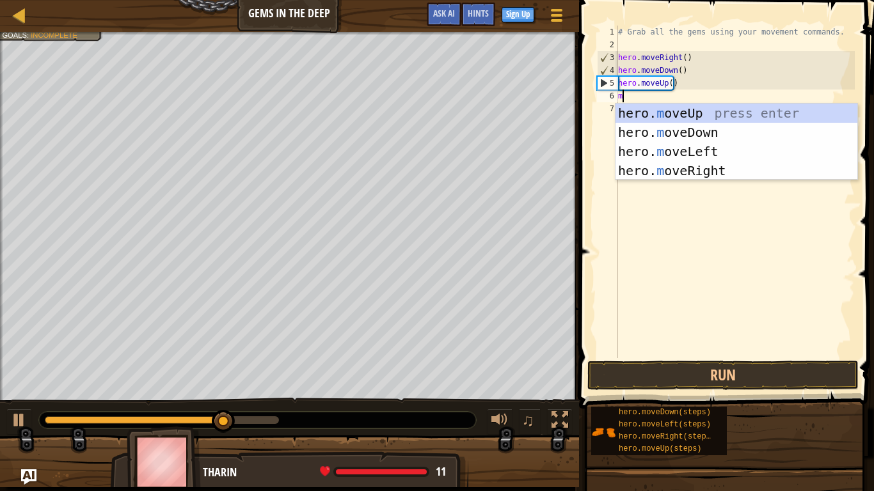
type textarea "mo"
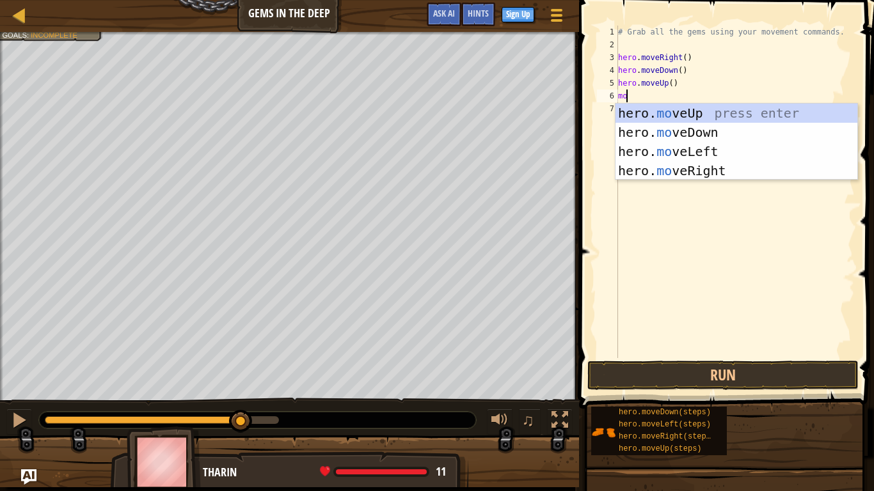
click at [686, 122] on div "hero. mo veUp press enter hero. mo veDown press enter hero. mo veLeft press ent…" at bounding box center [736, 161] width 242 height 115
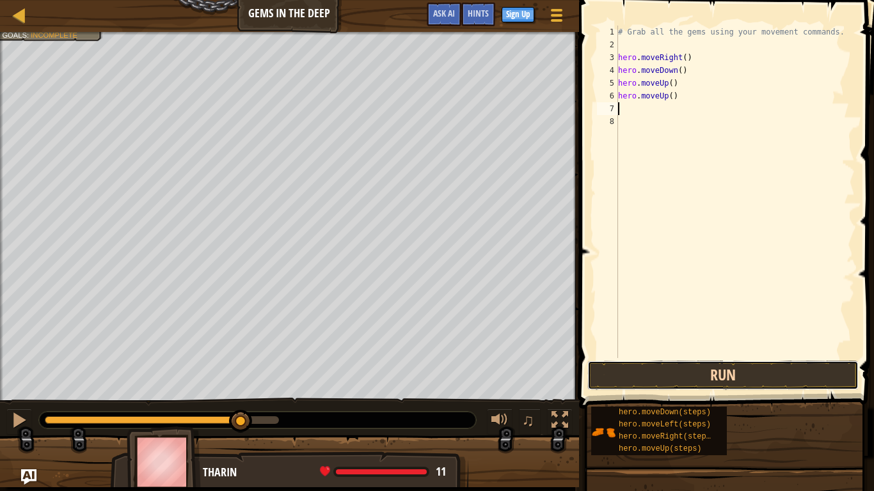
click at [764, 386] on button "Run" at bounding box center [722, 375] width 271 height 29
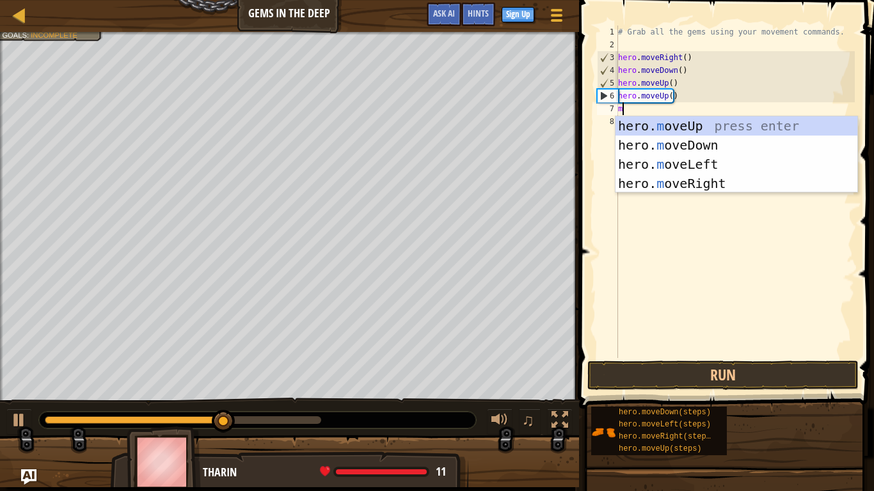
type textarea "mo"
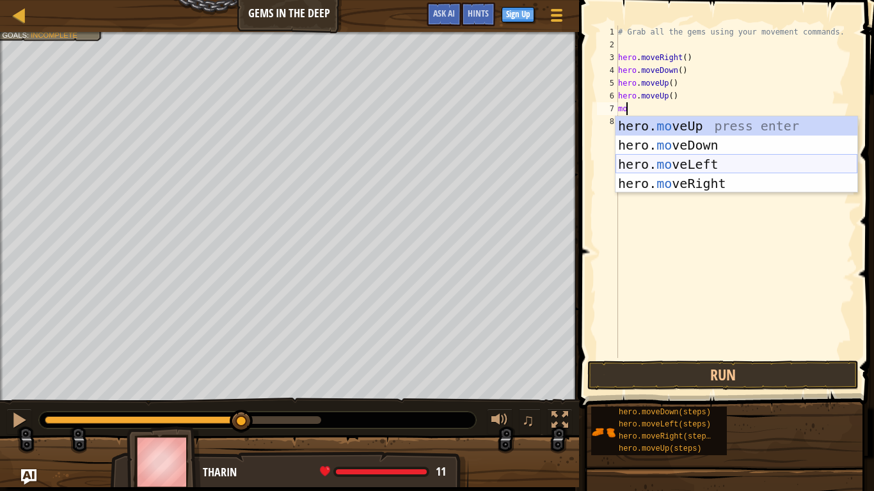
click at [700, 173] on div "hero. mo veUp press enter hero. mo veDown press enter hero. mo veLeft press ent…" at bounding box center [736, 173] width 242 height 115
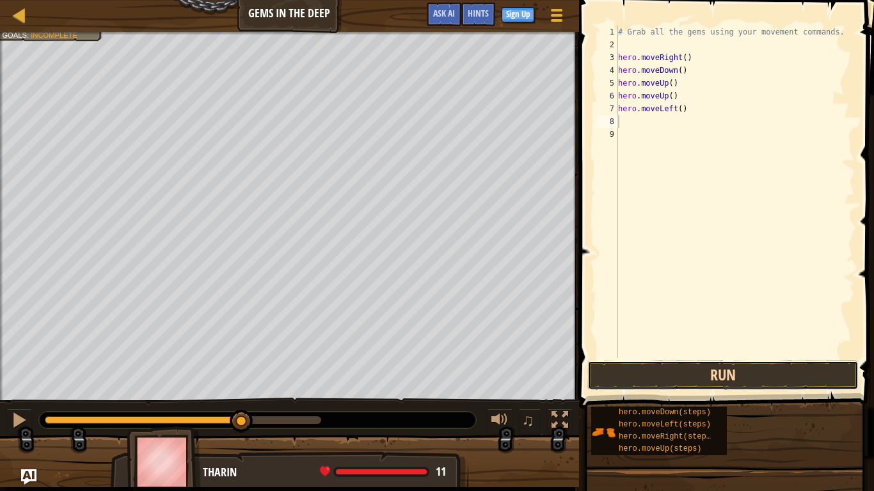
click at [696, 361] on button "Run" at bounding box center [722, 375] width 271 height 29
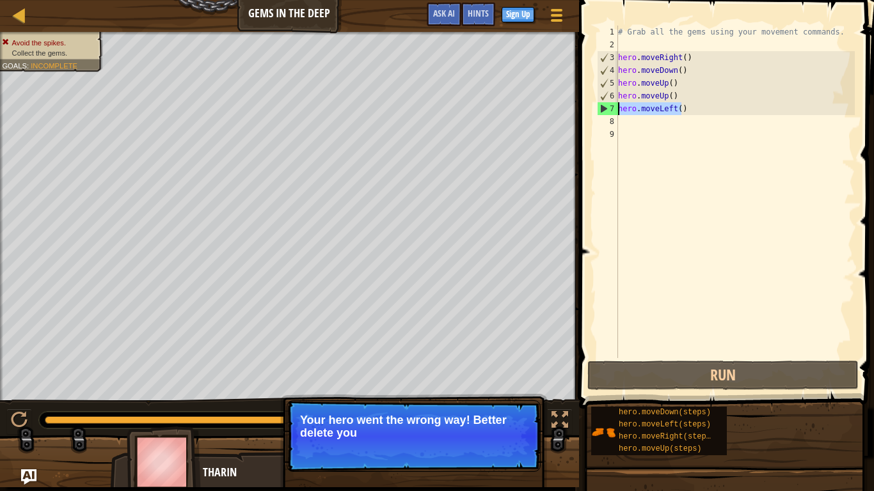
drag, startPoint x: 683, startPoint y: 108, endPoint x: 599, endPoint y: 109, distance: 84.4
click at [599, 109] on div "1 2 3 4 5 6 7 8 9 # Grab all the gems using your movement commands. hero . move…" at bounding box center [724, 192] width 260 height 333
type textarea "hero.moveLeft()"
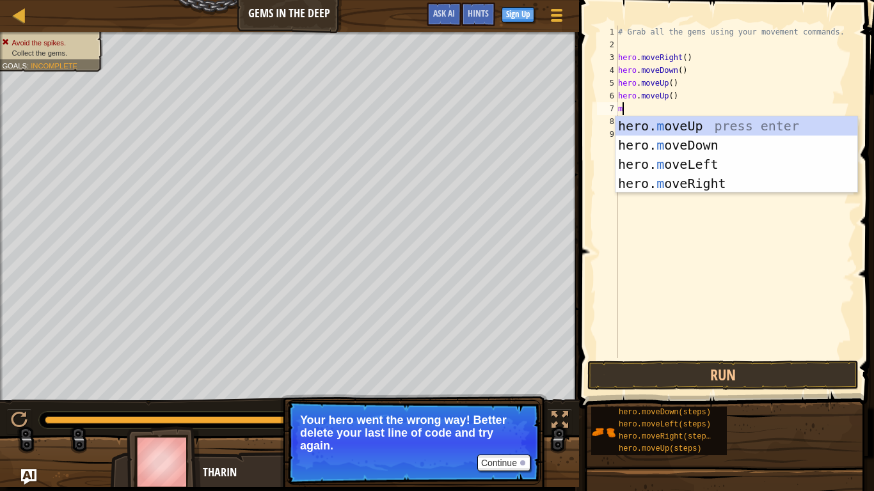
type textarea "mo"
click at [674, 191] on div "hero. mo veUp press enter hero. mo veDown press enter hero. mo veLeft press ent…" at bounding box center [736, 173] width 242 height 115
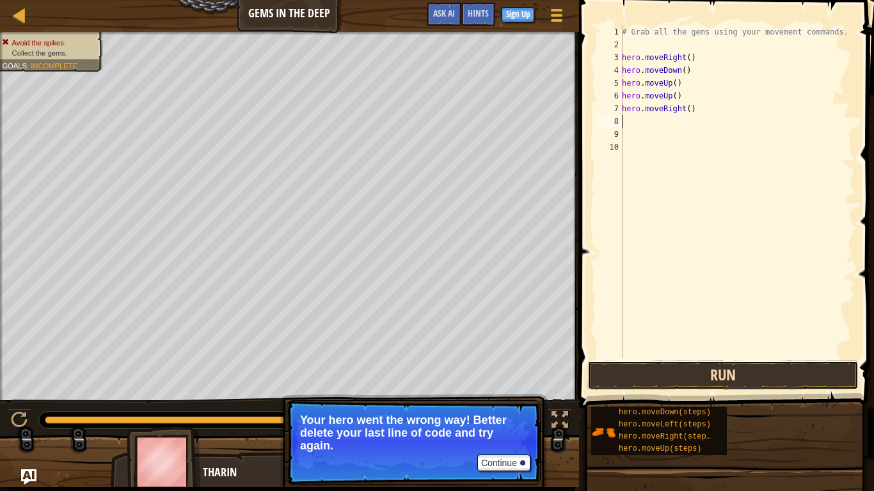
click at [713, 384] on button "Run" at bounding box center [722, 375] width 271 height 29
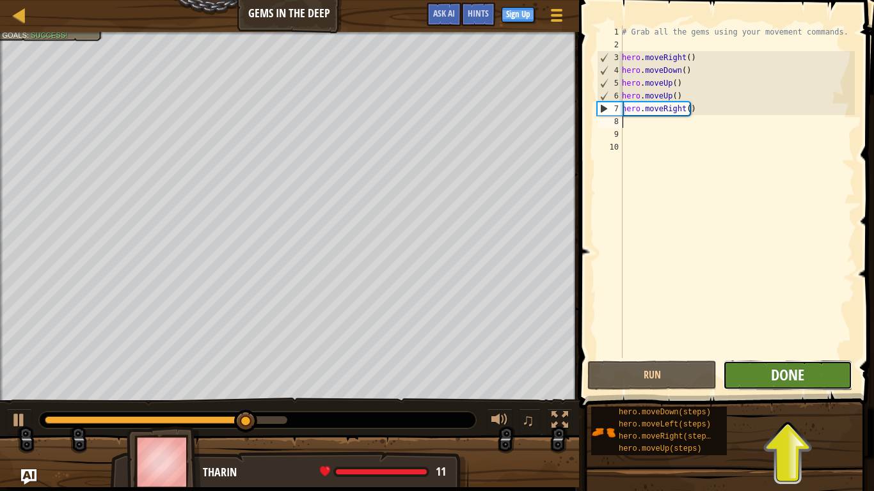
click at [777, 379] on span "Done" at bounding box center [787, 375] width 33 height 20
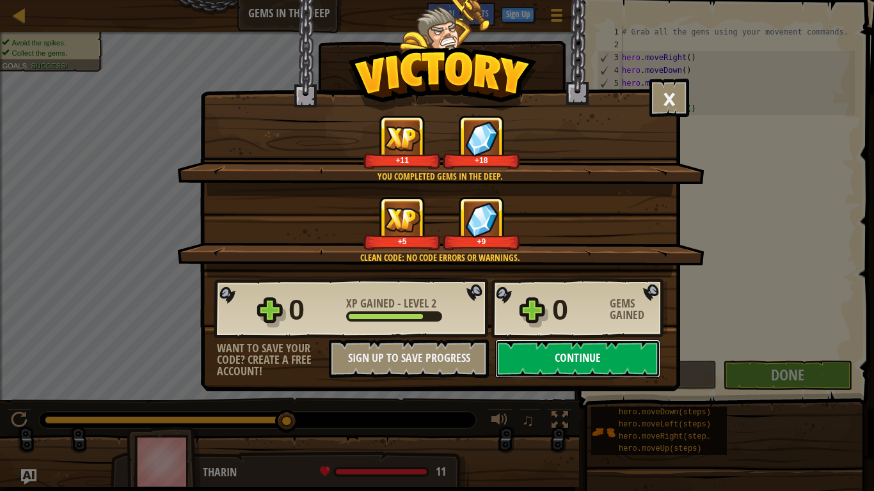
click at [600, 356] on button "Continue" at bounding box center [577, 359] width 165 height 38
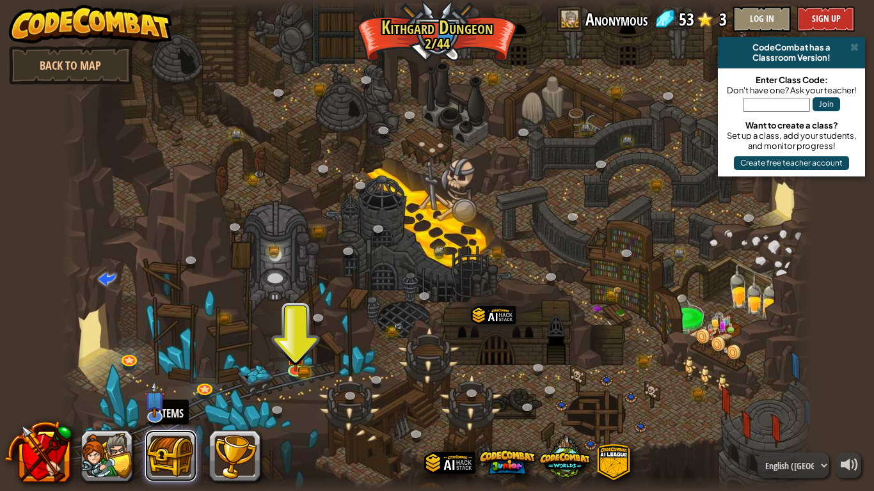
click at [164, 409] on button at bounding box center [170, 455] width 51 height 51
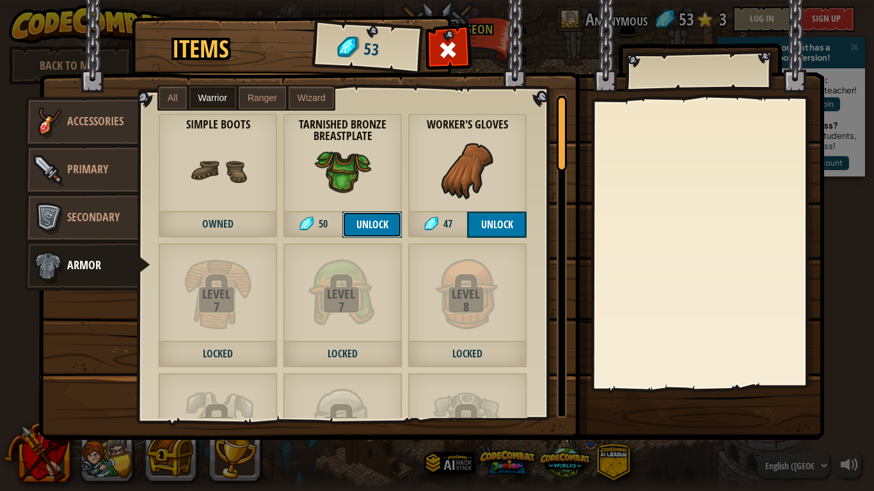
click at [365, 225] on button "Unlock" at bounding box center [371, 225] width 59 height 26
click at [364, 229] on button "Confirm" at bounding box center [371, 225] width 59 height 26
click at [769, 20] on img at bounding box center [431, 208] width 785 height 464
drag, startPoint x: 337, startPoint y: 490, endPoint x: 368, endPoint y: 472, distance: 36.1
click at [341, 409] on div "Items 3 Misc Accessories Primary Secondary Armor All Warrior Ranger Wizard Leve…" at bounding box center [437, 245] width 874 height 491
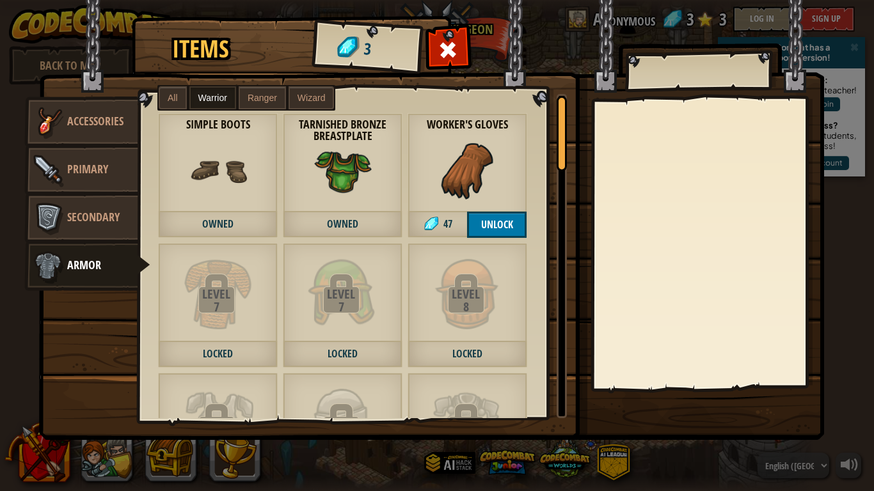
drag, startPoint x: 368, startPoint y: 472, endPoint x: 389, endPoint y: 460, distance: 23.8
click at [370, 409] on div "Items 3 Misc Accessories Primary Secondary Armor All Warrior Ranger Wizard Leve…" at bounding box center [437, 245] width 874 height 491
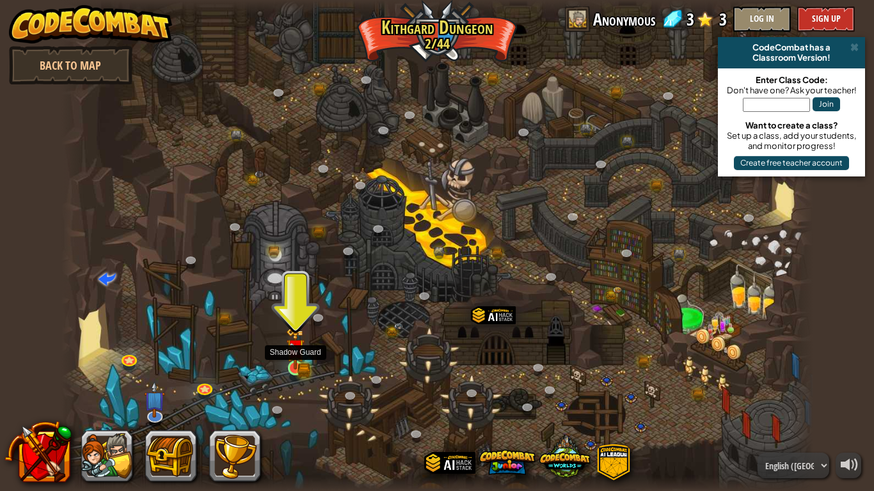
click at [296, 351] on img at bounding box center [296, 349] width 12 height 12
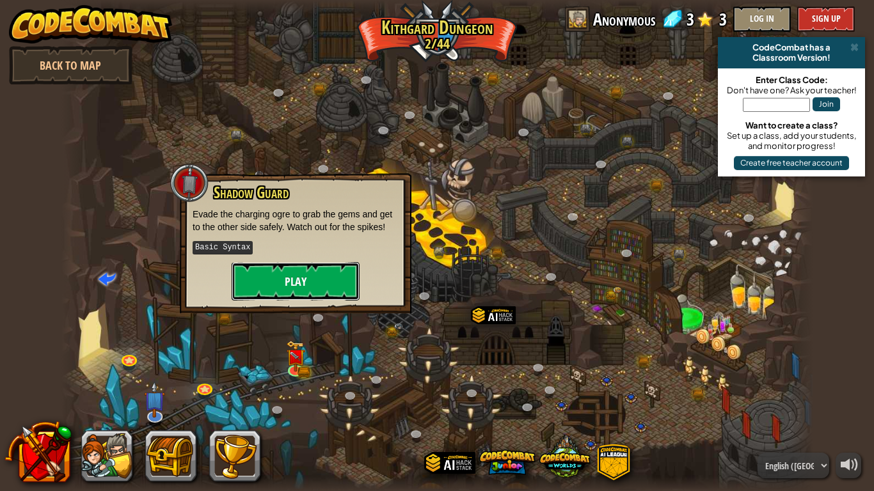
click at [298, 294] on button "Play" at bounding box center [296, 281] width 128 height 38
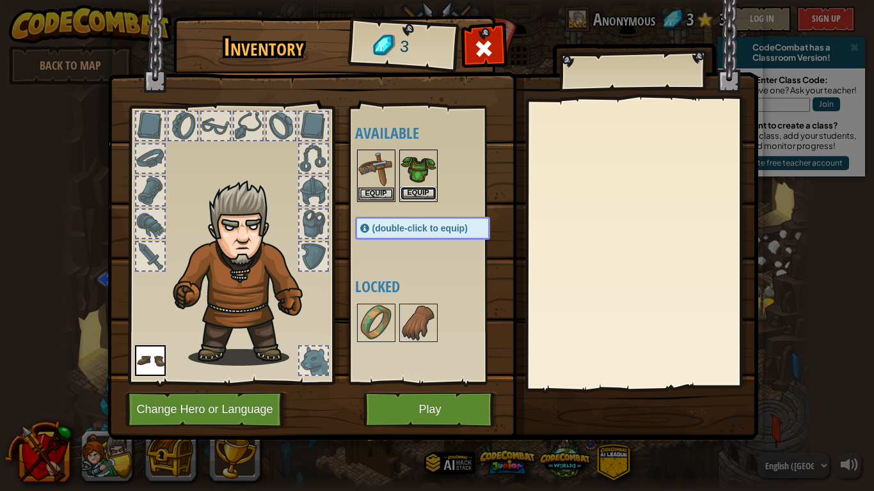
click at [410, 191] on button "Equip" at bounding box center [418, 193] width 36 height 13
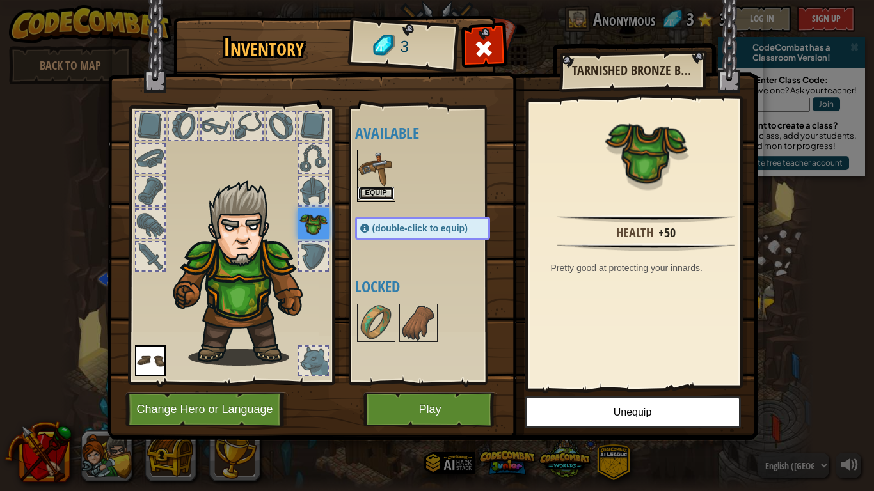
click at [368, 189] on button "Equip" at bounding box center [376, 193] width 36 height 13
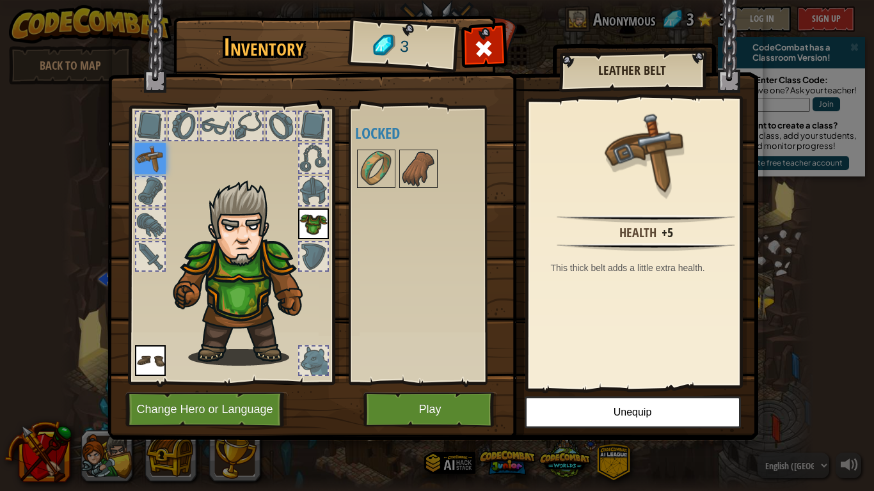
click at [415, 391] on img at bounding box center [432, 208] width 651 height 464
click at [416, 397] on button "Play" at bounding box center [430, 409] width 134 height 35
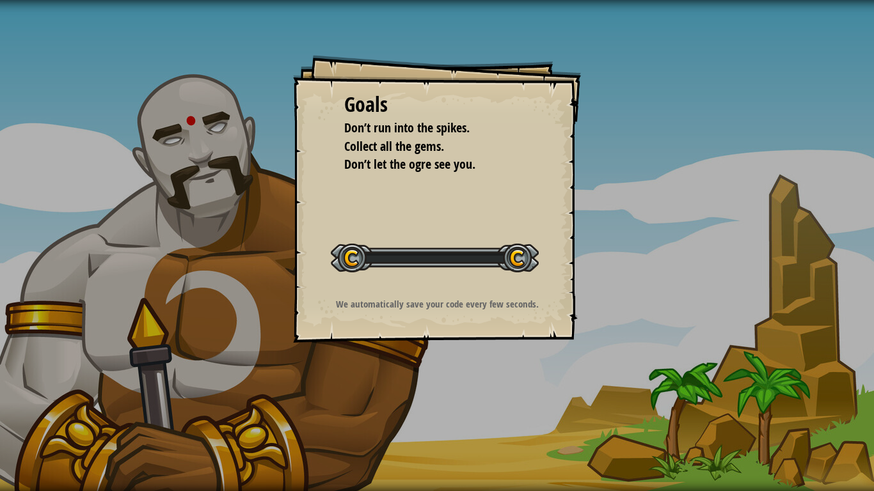
click at [434, 409] on div "Goals Don’t run into the spikes. Collect all the gems. Don’t let the ogre see y…" at bounding box center [437, 245] width 874 height 491
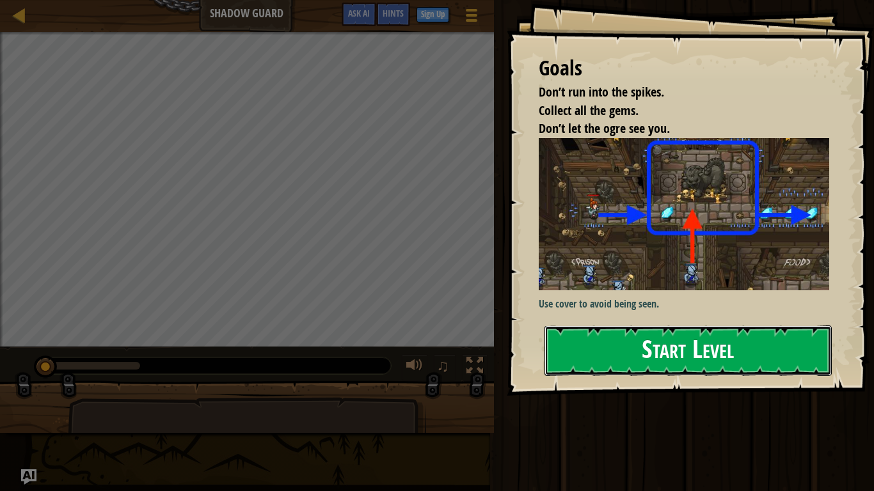
click at [742, 367] on button "Start Level" at bounding box center [687, 351] width 287 height 51
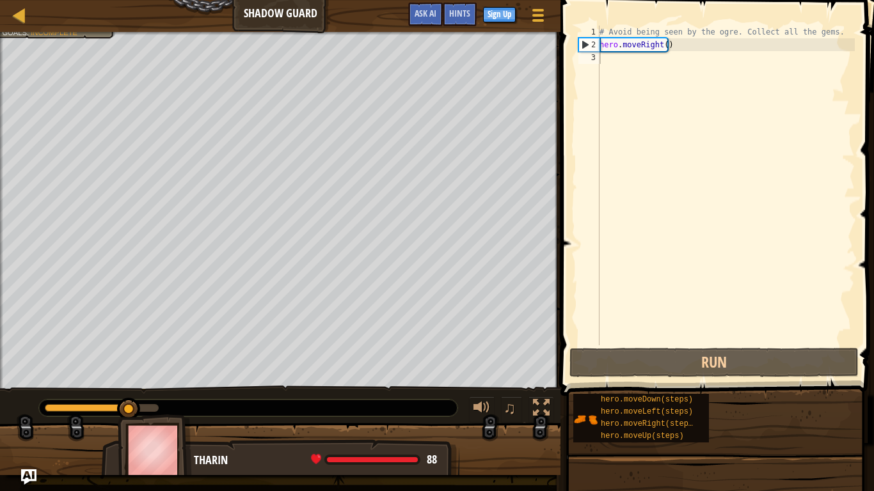
click at [658, 59] on div "# Avoid being seen by the ogre. Collect all the gems. hero . moveRight ( )" at bounding box center [726, 198] width 258 height 345
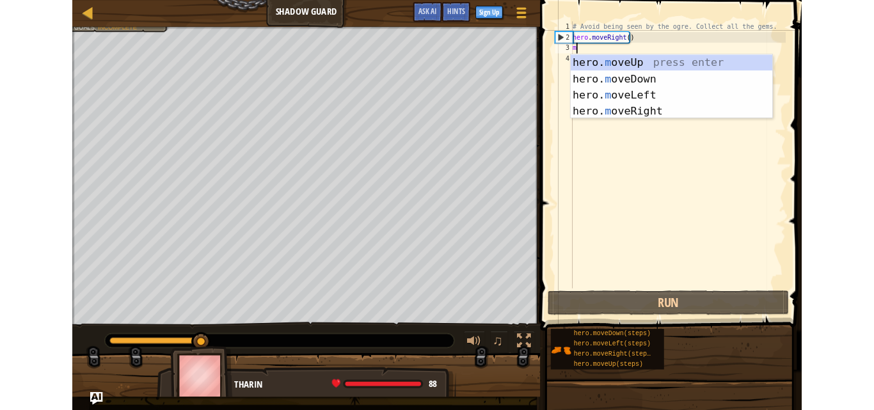
scroll to position [6, 0]
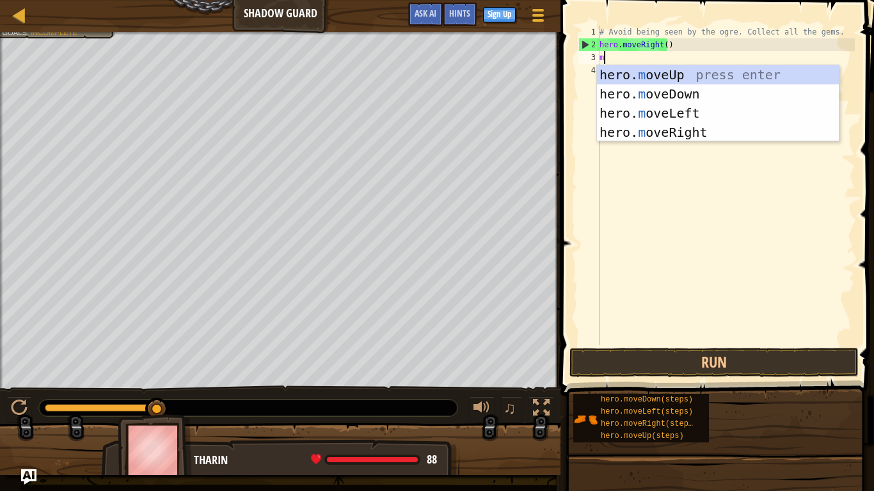
type textarea "mo"
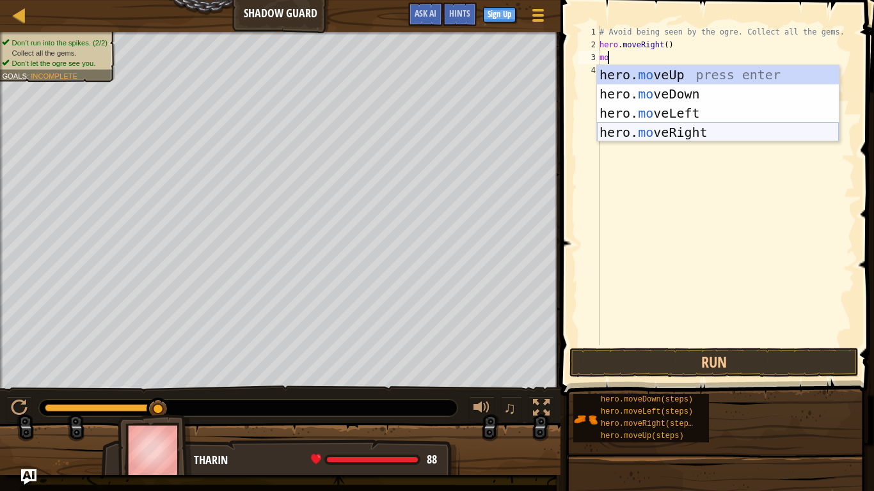
click at [707, 124] on div "hero. mo veUp press enter hero. mo veDown press enter hero. mo veLeft press ent…" at bounding box center [718, 122] width 242 height 115
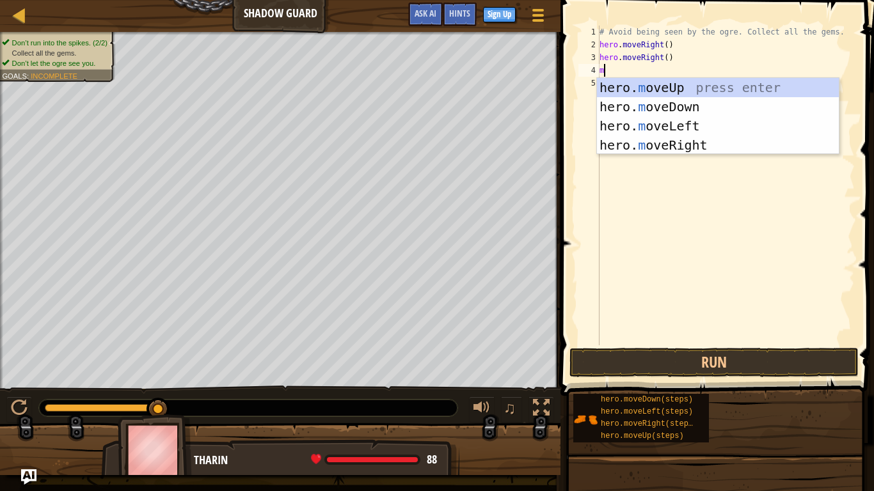
type textarea "mo"
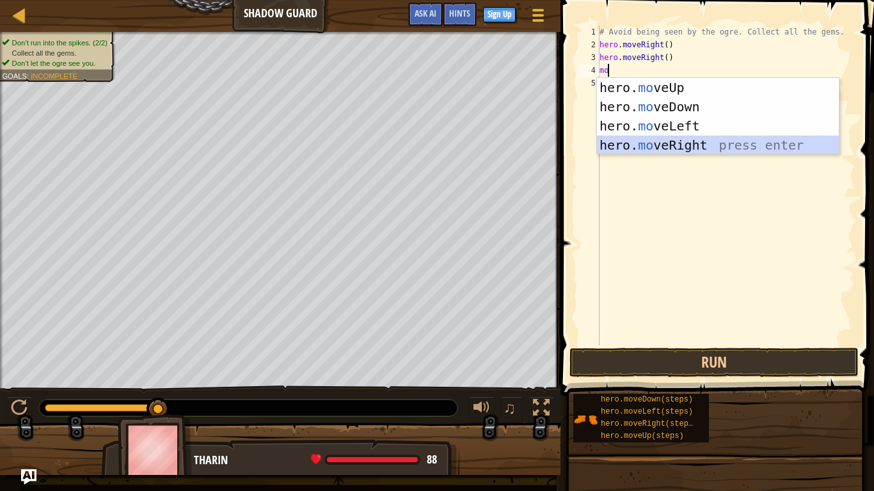
click at [652, 141] on div "hero. mo veUp press enter hero. mo veDown press enter hero. mo veLeft press ent…" at bounding box center [718, 135] width 242 height 115
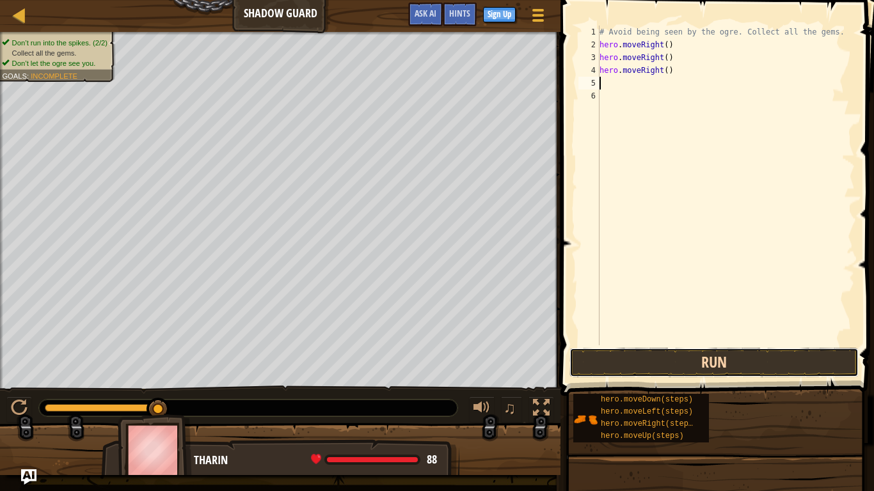
click at [748, 363] on button "Run" at bounding box center [713, 362] width 289 height 29
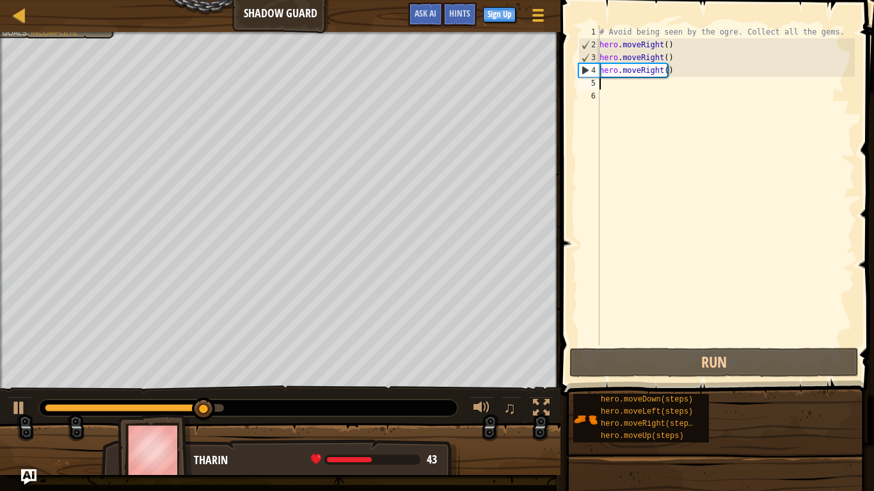
click at [610, 90] on div "# Avoid being seen by the ogre. Collect all the gems. hero . moveRight ( ) hero…" at bounding box center [726, 198] width 258 height 345
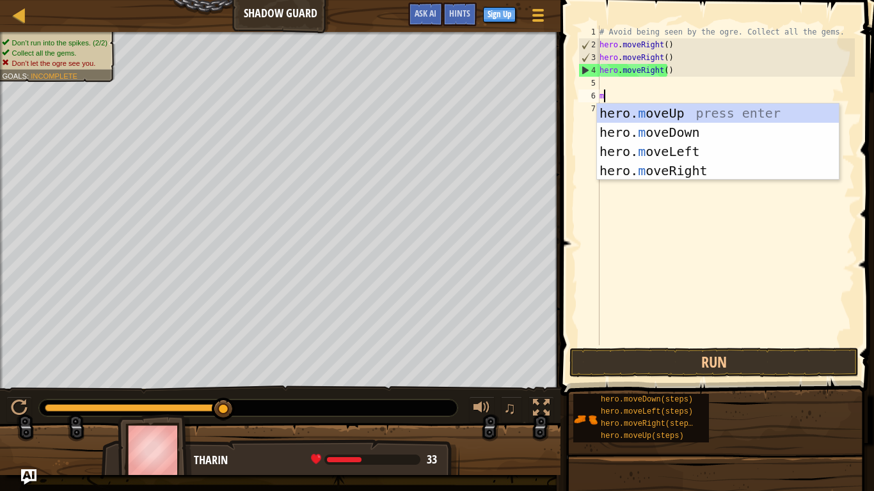
type textarea "mo"
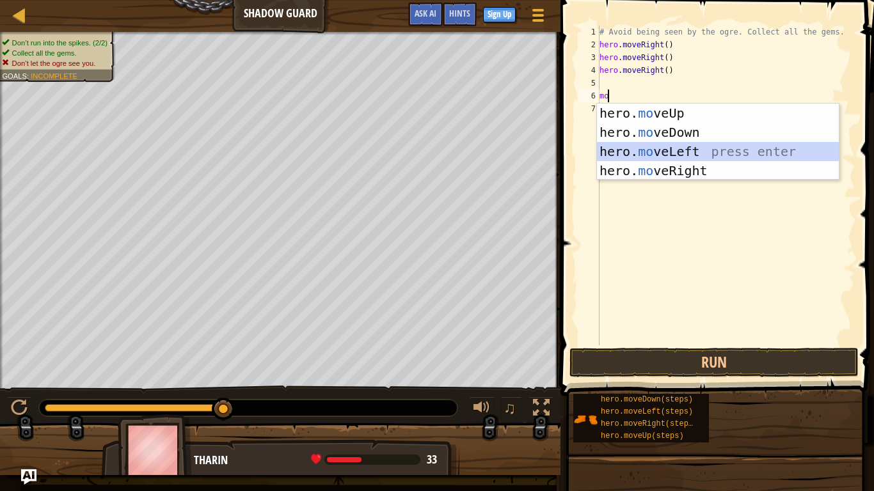
click at [690, 151] on div "hero. mo veUp press enter hero. mo veDown press enter hero. mo veLeft press ent…" at bounding box center [718, 161] width 242 height 115
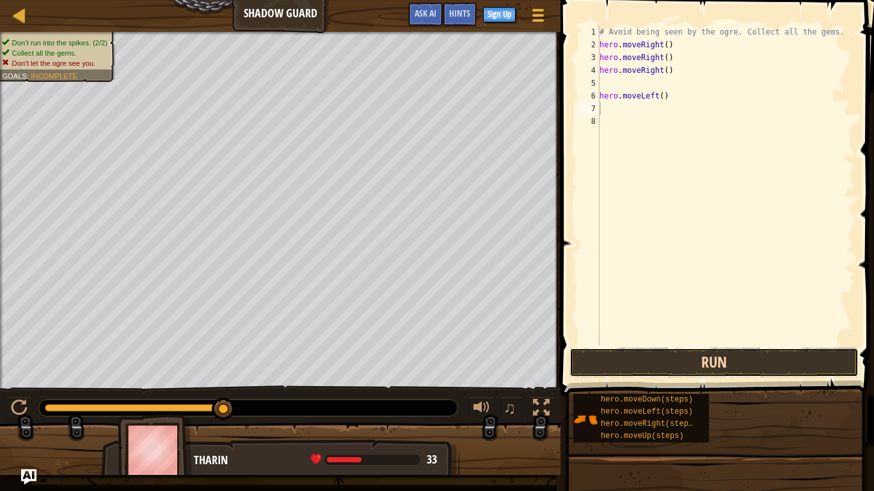
click at [648, 370] on button "Run" at bounding box center [713, 362] width 289 height 29
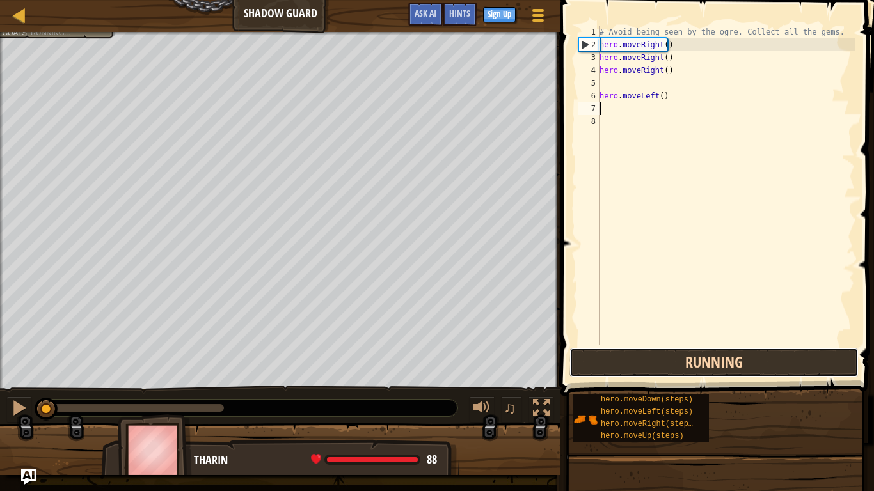
click at [648, 370] on button "Running" at bounding box center [713, 362] width 289 height 29
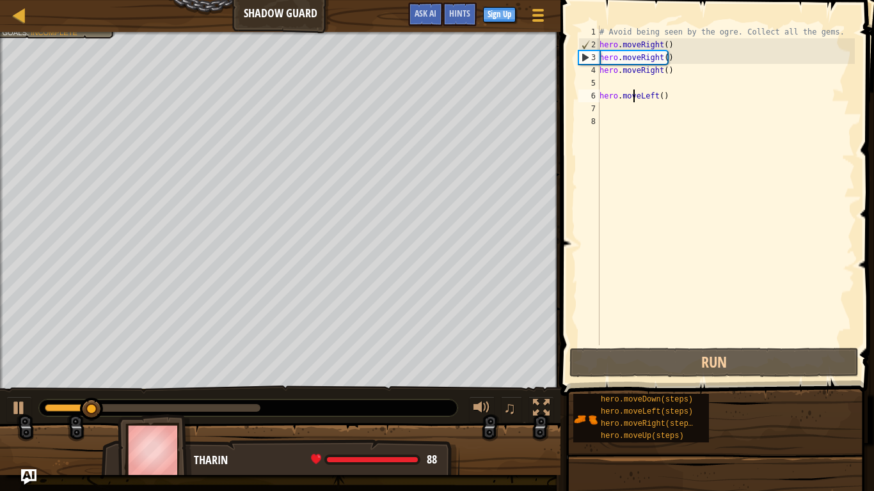
click at [633, 90] on div "# Avoid being seen by the ogre. Collect all the gems. hero . moveRight ( ) hero…" at bounding box center [726, 198] width 258 height 345
type textarea "hero.moveLeft()"
click at [632, 85] on div "# Avoid being seen by the ogre. Collect all the gems. hero . moveRight ( ) hero…" at bounding box center [726, 198] width 258 height 345
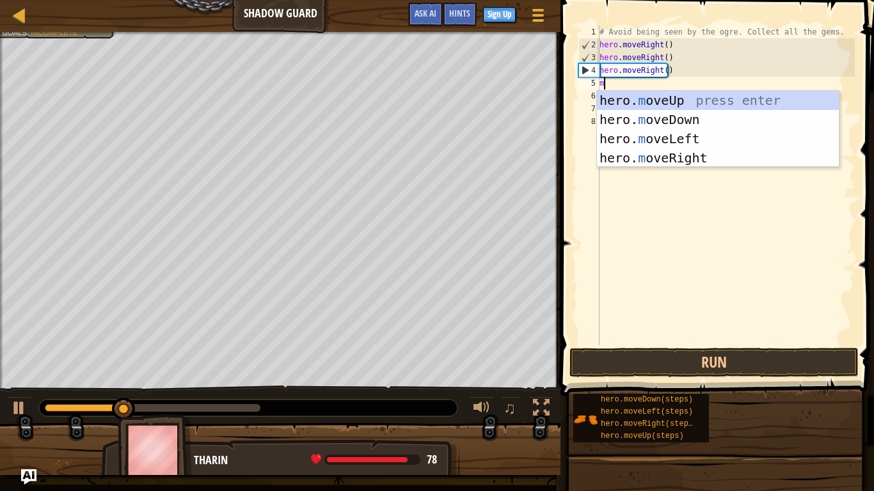
type textarea "mo"
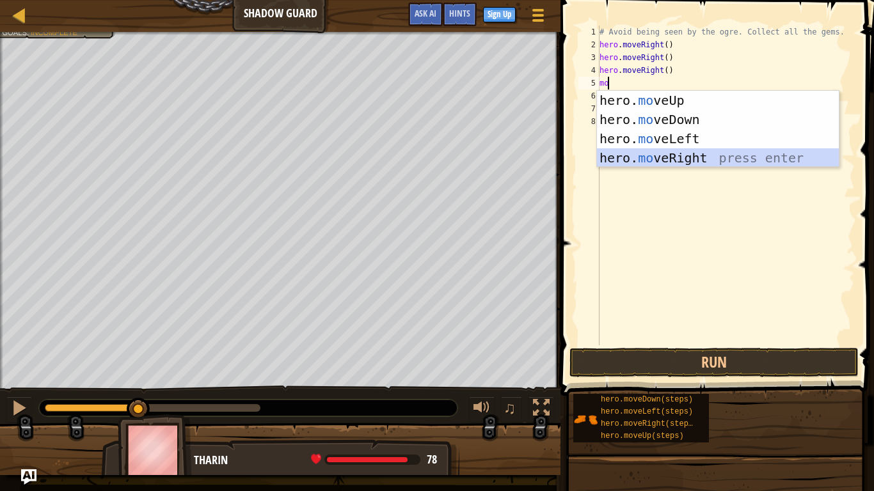
click at [694, 157] on div "hero. mo veUp press enter hero. mo veDown press enter hero. mo veLeft press ent…" at bounding box center [718, 148] width 242 height 115
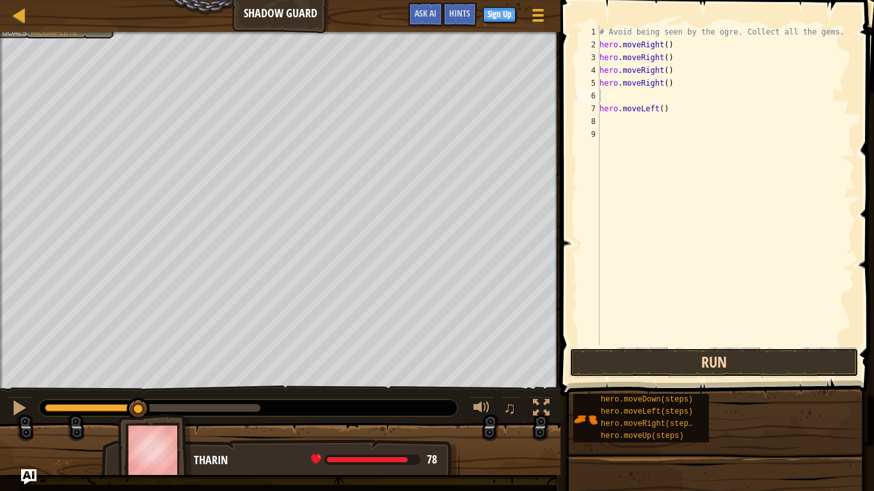
click at [707, 364] on button "Run" at bounding box center [713, 362] width 289 height 29
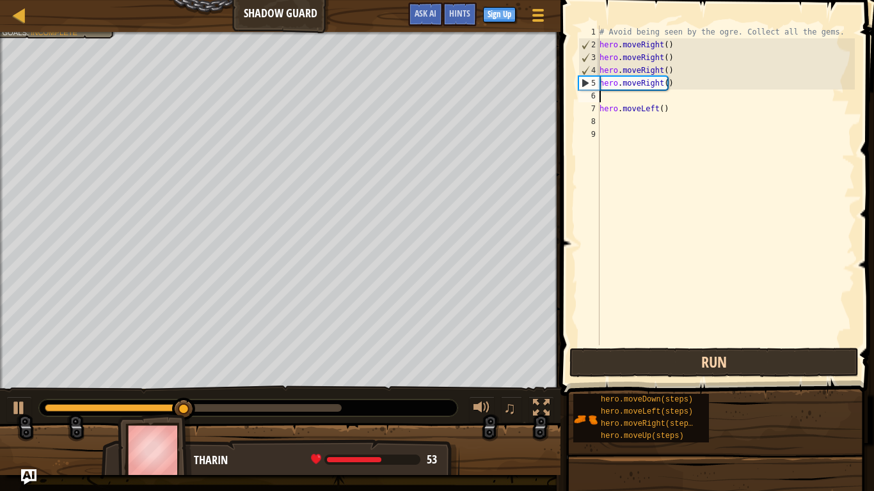
type textarea "m"
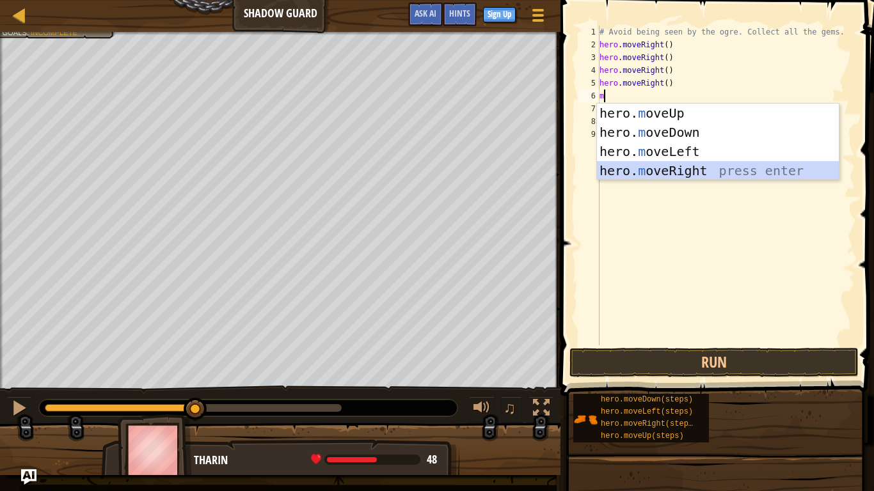
click at [725, 175] on div "hero. m oveUp press enter hero. m oveDown press enter hero. m oveLeft press ent…" at bounding box center [718, 161] width 242 height 115
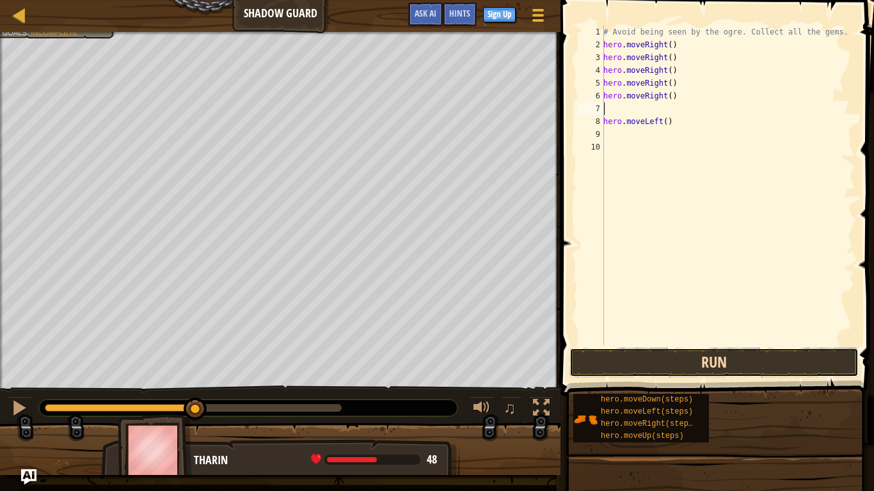
click at [758, 365] on button "Run" at bounding box center [713, 362] width 289 height 29
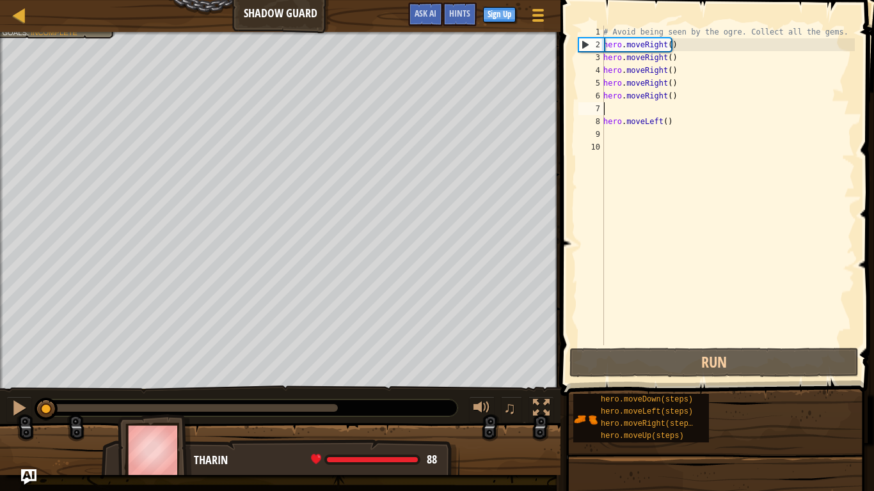
click at [620, 107] on div "# Avoid being seen by the ogre. Collect all the gems. hero . moveRight ( ) hero…" at bounding box center [728, 198] width 254 height 345
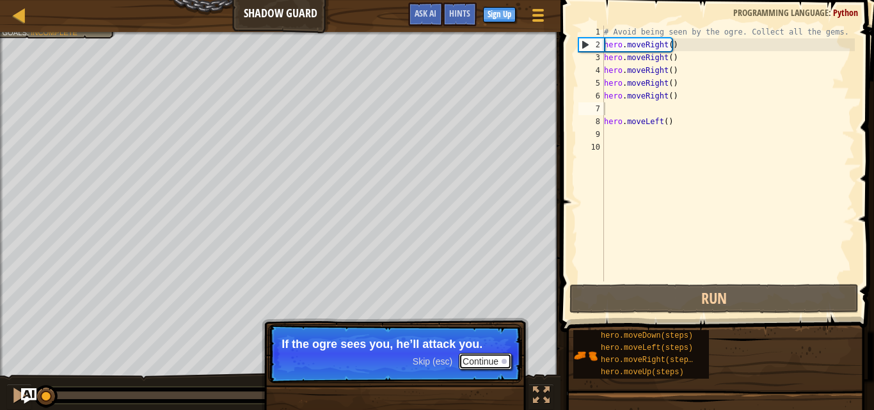
click at [483, 361] on button "Continue" at bounding box center [485, 361] width 53 height 17
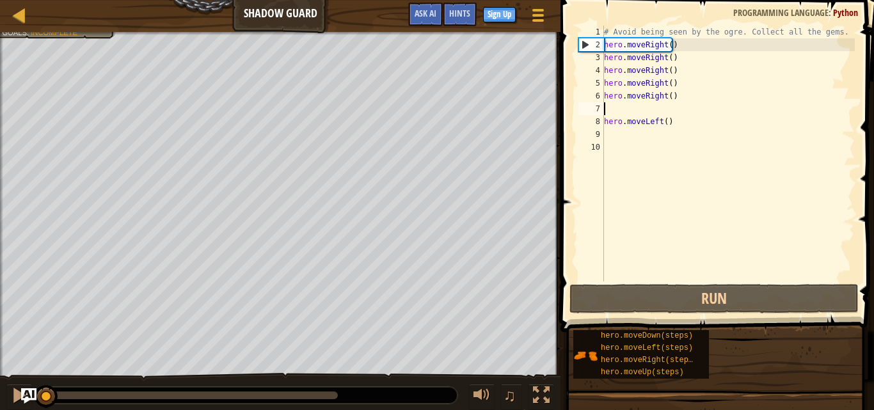
type textarea "m"
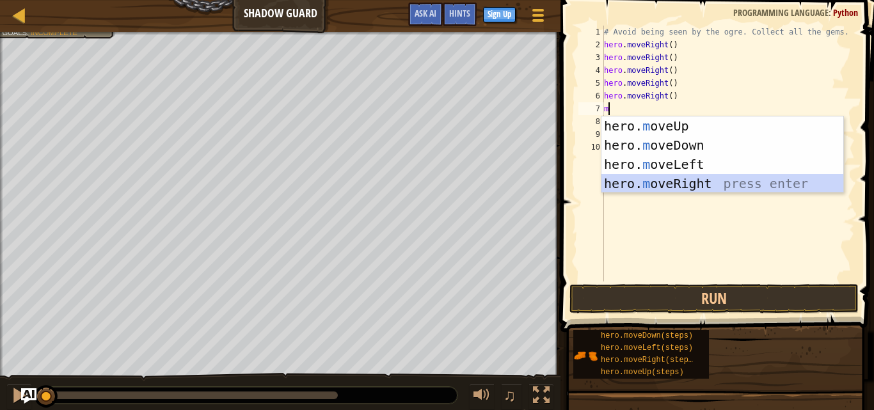
click at [690, 178] on div "hero. m oveUp press enter hero. m oveDown press enter hero. m oveLeft press ent…" at bounding box center [722, 173] width 242 height 115
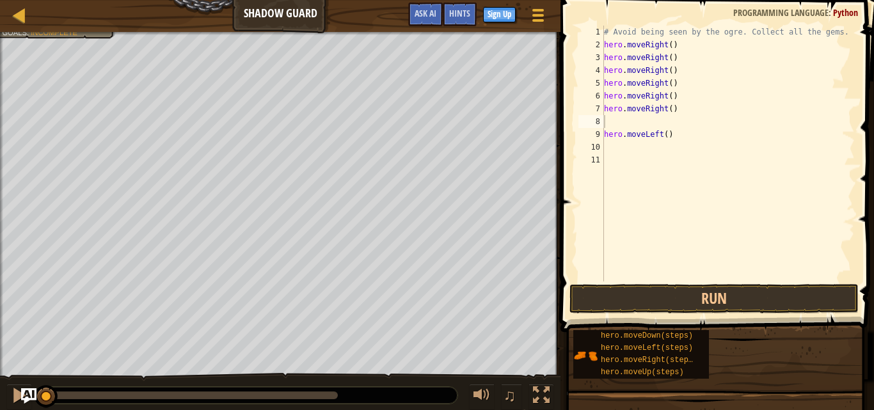
click at [697, 313] on span at bounding box center [719, 148] width 324 height 370
click at [670, 310] on button "Run" at bounding box center [713, 298] width 289 height 29
click at [666, 310] on button "Running" at bounding box center [713, 298] width 289 height 29
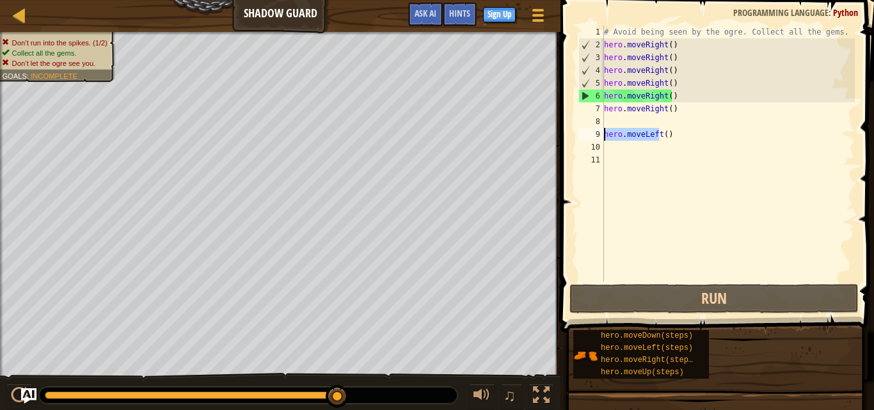
drag, startPoint x: 658, startPoint y: 134, endPoint x: 576, endPoint y: 134, distance: 81.9
click at [576, 134] on div "1 2 3 4 5 6 7 8 9 10 11 # Avoid being seen by the ogre. Collect all the gems. h…" at bounding box center [715, 154] width 279 height 256
type textarea "()"
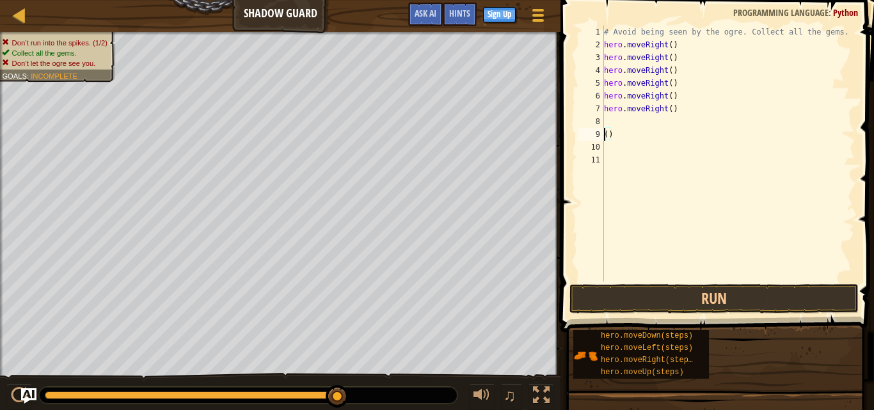
drag, startPoint x: 664, startPoint y: 132, endPoint x: 563, endPoint y: 132, distance: 101.1
click at [571, 131] on div "() 1 2 3 4 5 6 7 8 9 10 11 # Avoid being seen by the ogre. Collect all the gems…" at bounding box center [715, 191] width 317 height 370
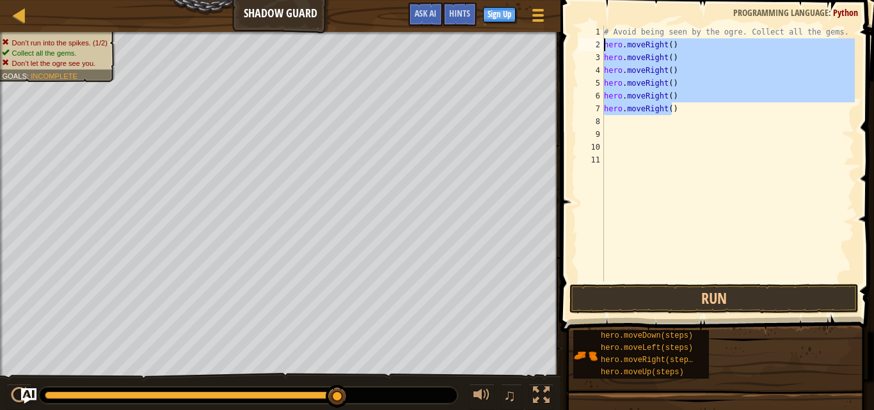
drag, startPoint x: 686, startPoint y: 112, endPoint x: 587, endPoint y: 36, distance: 125.5
click at [587, 36] on div "1 2 3 4 5 6 7 8 9 10 11 # Avoid being seen by the ogre. Collect all the gems. h…" at bounding box center [715, 154] width 279 height 256
type textarea "# Avoid being seen by the ogre. Collect all the gems. hero.moveRight()"
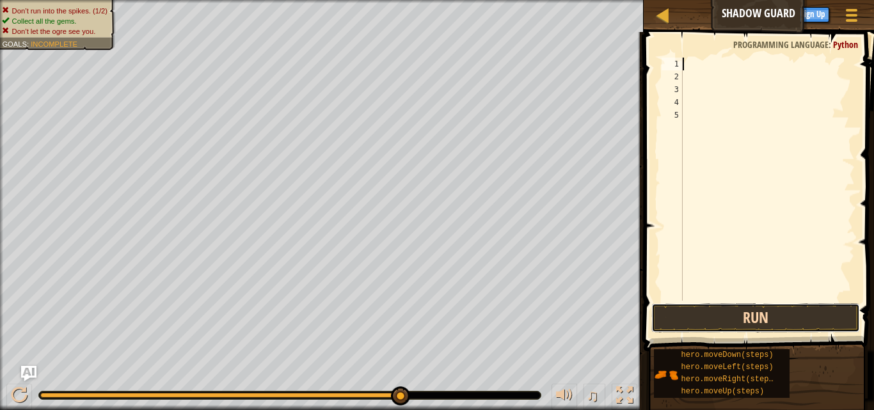
click at [716, 313] on button "Run" at bounding box center [755, 317] width 209 height 29
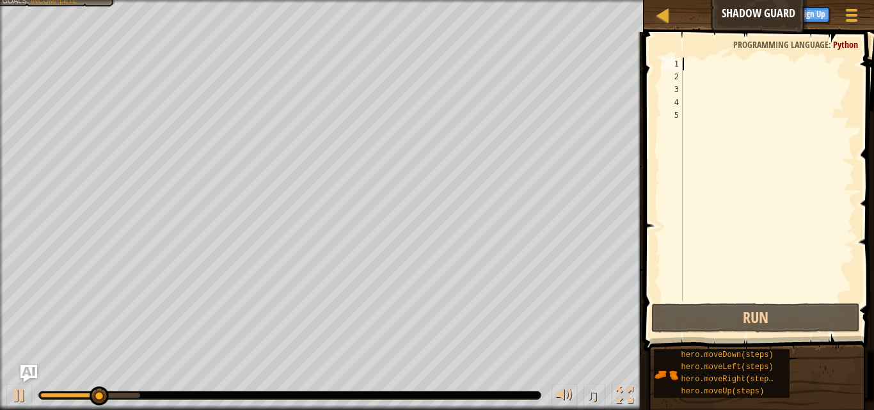
click at [31, 368] on img "Ask AI" at bounding box center [28, 373] width 17 height 17
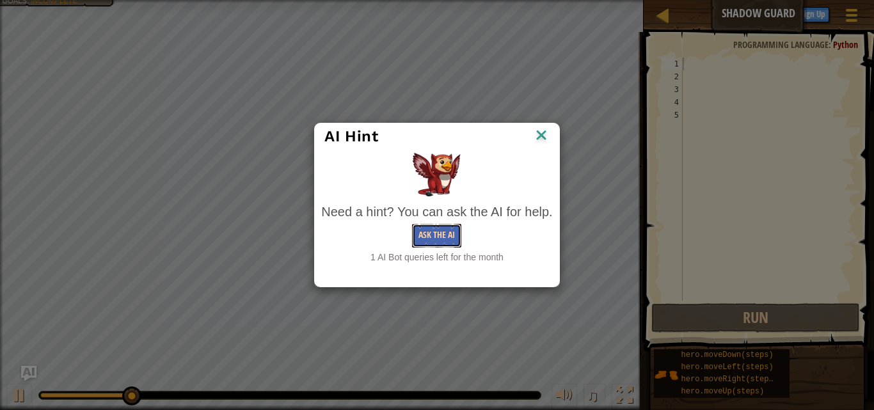
click at [441, 241] on button "Ask the AI" at bounding box center [436, 236] width 49 height 24
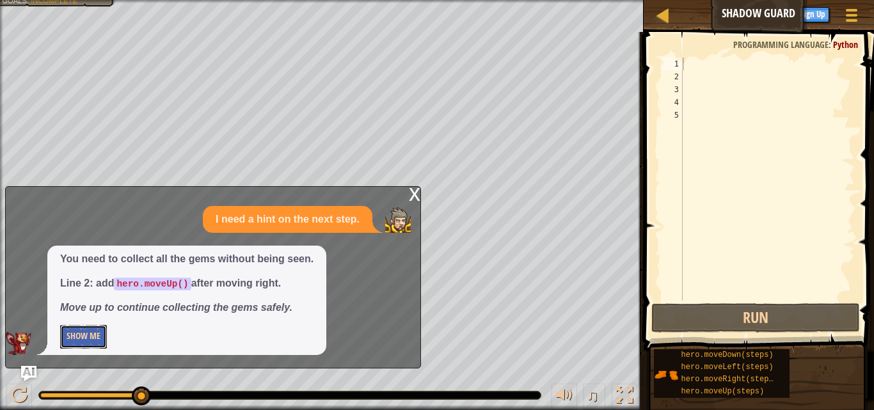
click at [81, 326] on button "Show Me" at bounding box center [83, 337] width 47 height 24
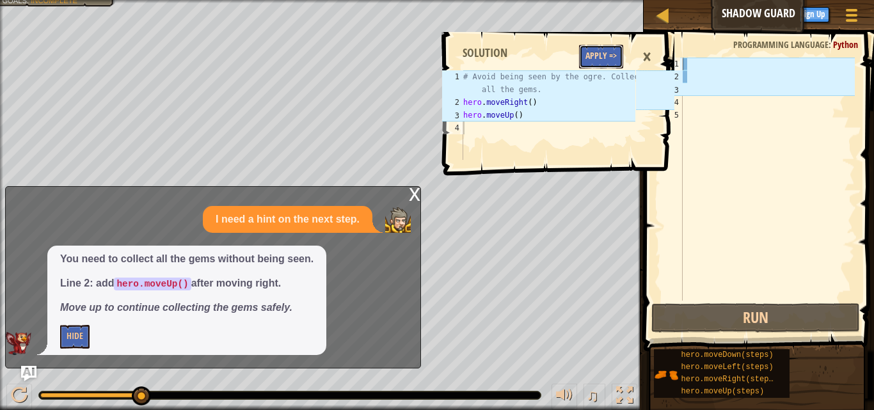
click at [612, 55] on button "Apply =>" at bounding box center [601, 57] width 44 height 24
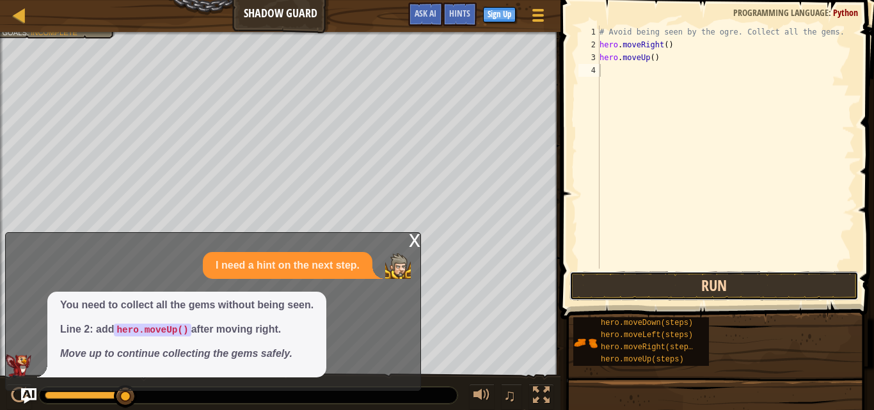
click at [725, 290] on button "Run" at bounding box center [713, 285] width 289 height 29
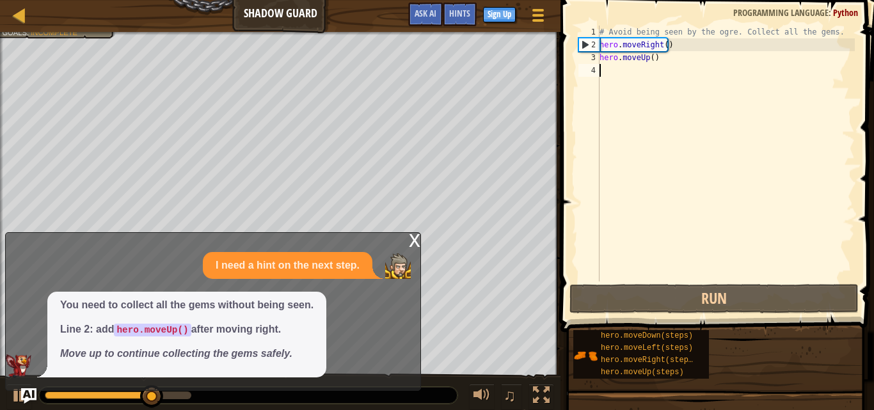
click at [653, 77] on div "# Avoid being seen by the ogre. Collect all the gems. hero . moveRight ( ) hero…" at bounding box center [726, 166] width 258 height 281
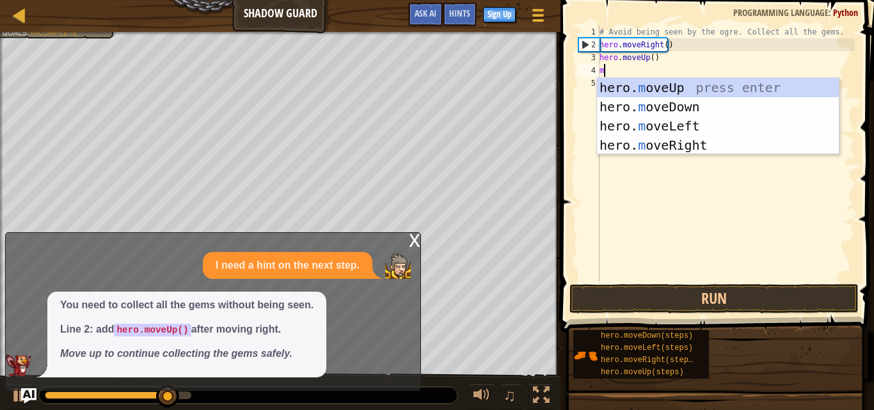
type textarea "mo"
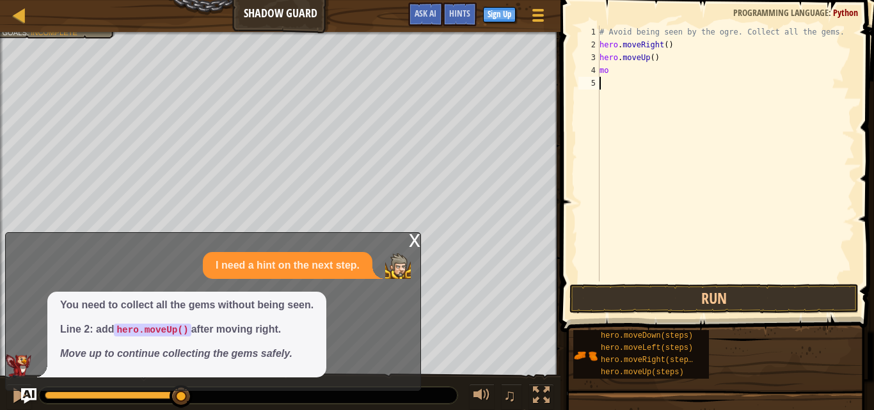
click at [718, 154] on div "# Avoid being seen by the ogre. Collect all the gems. hero . moveRight ( ) hero…" at bounding box center [726, 166] width 258 height 281
click at [623, 75] on div "# Avoid being seen by the ogre. Collect all the gems. hero . moveRight ( ) hero…" at bounding box center [726, 166] width 258 height 281
type textarea "mov"
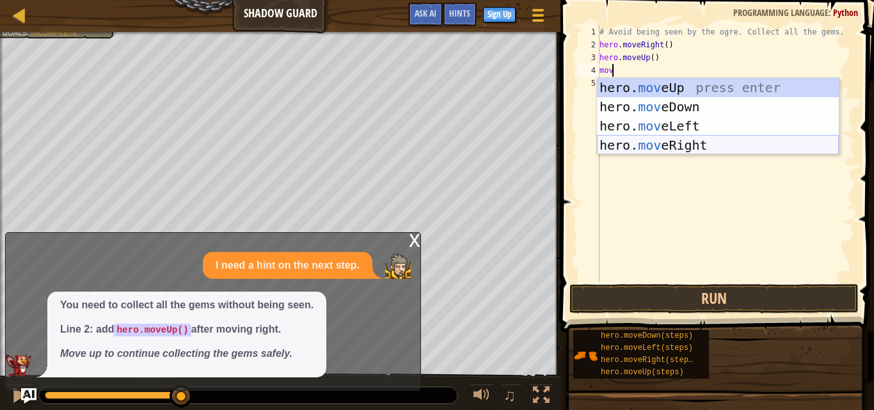
click at [704, 146] on div "hero. mov eUp press enter hero. mov eDown press enter hero. mov eLeft press ent…" at bounding box center [718, 135] width 242 height 115
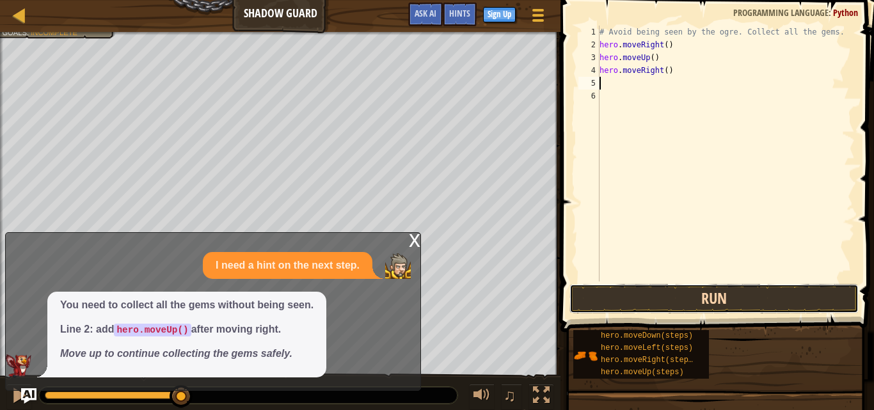
click at [737, 308] on button "Run" at bounding box center [713, 298] width 289 height 29
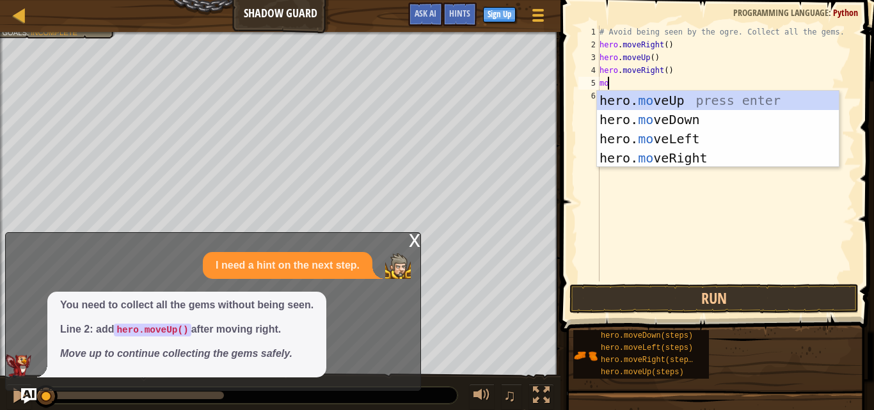
type textarea "mov"
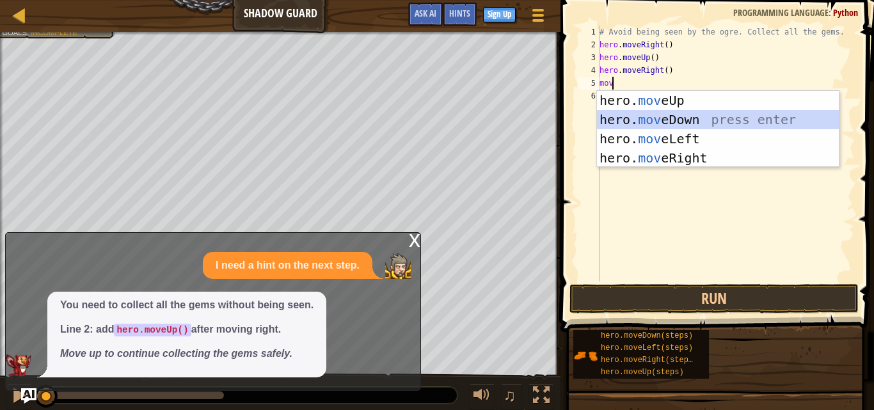
click at [678, 115] on div "hero. mov eUp press enter hero. mov eDown press enter hero. mov eLeft press ent…" at bounding box center [718, 148] width 242 height 115
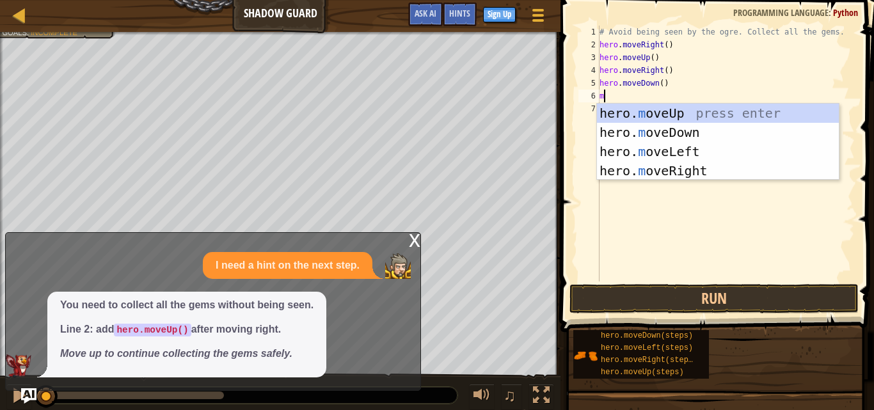
type textarea "mo"
click at [647, 171] on div "hero. mo veUp press enter hero. mo veDown press enter hero. mo veLeft press ent…" at bounding box center [718, 161] width 242 height 115
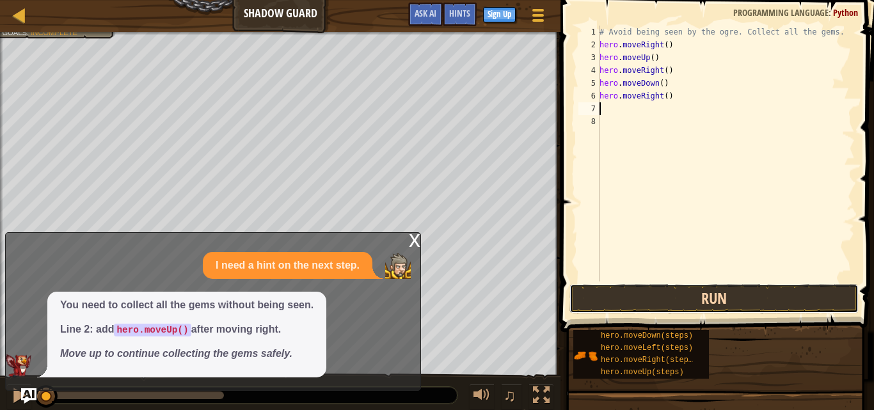
click at [684, 293] on button "Run" at bounding box center [713, 298] width 289 height 29
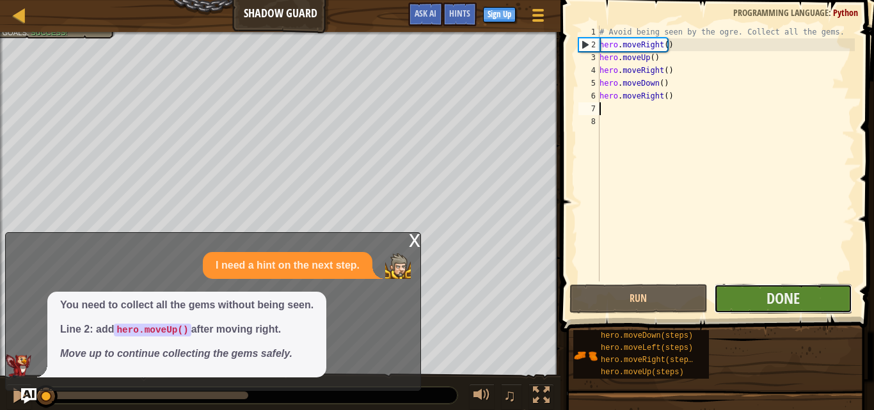
click at [738, 301] on button "Done" at bounding box center [783, 298] width 138 height 29
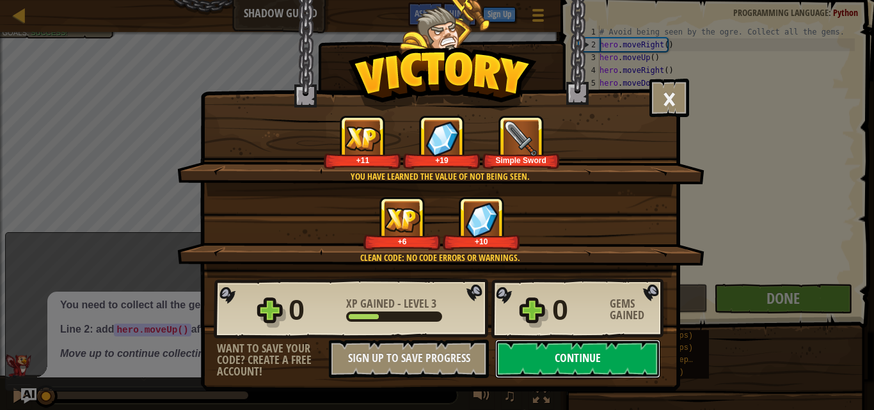
click at [568, 361] on button "Continue" at bounding box center [577, 359] width 165 height 38
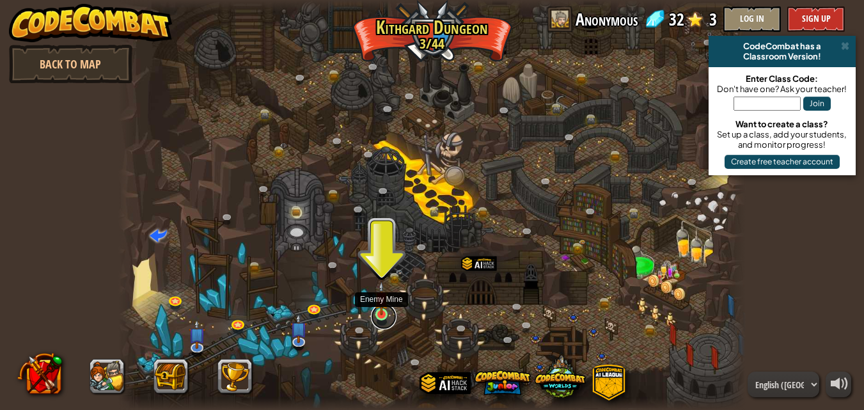
click at [383, 317] on link at bounding box center [384, 317] width 26 height 26
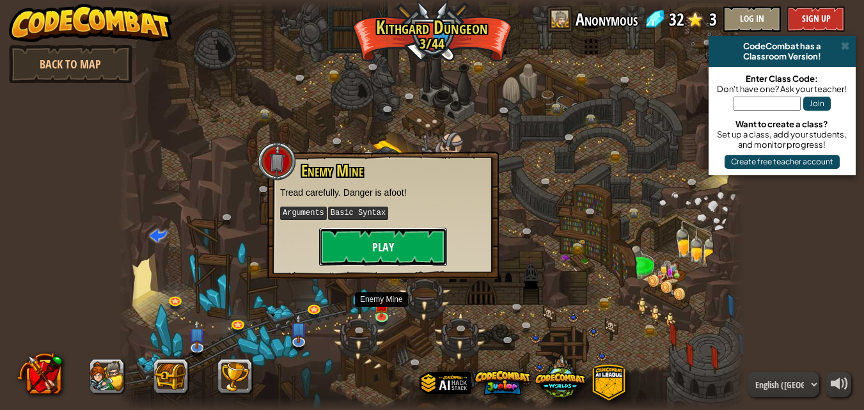
click at [370, 247] on button "Play" at bounding box center [383, 247] width 128 height 38
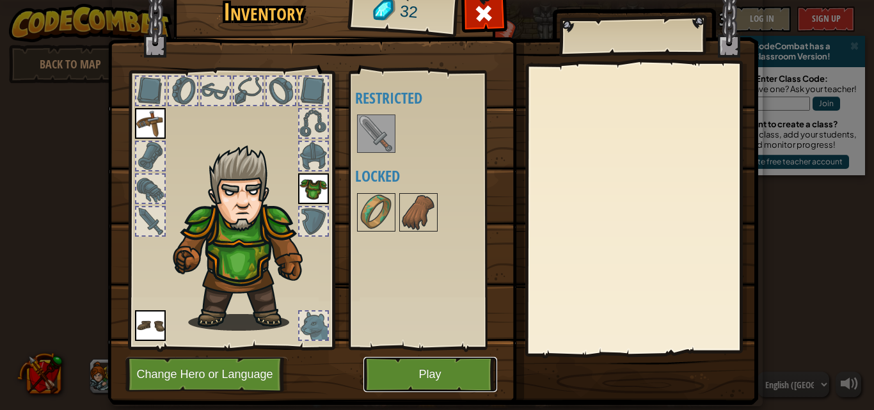
click at [414, 378] on button "Play" at bounding box center [430, 374] width 134 height 35
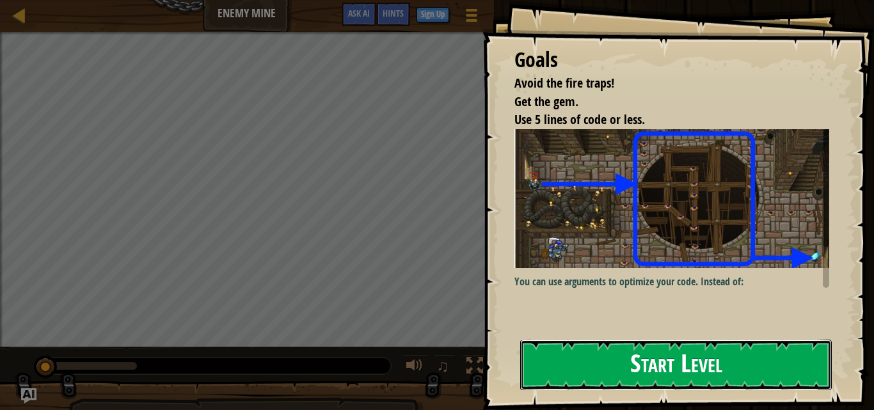
click at [627, 369] on button "Start Level" at bounding box center [676, 365] width 312 height 51
